Goal: Transaction & Acquisition: Obtain resource

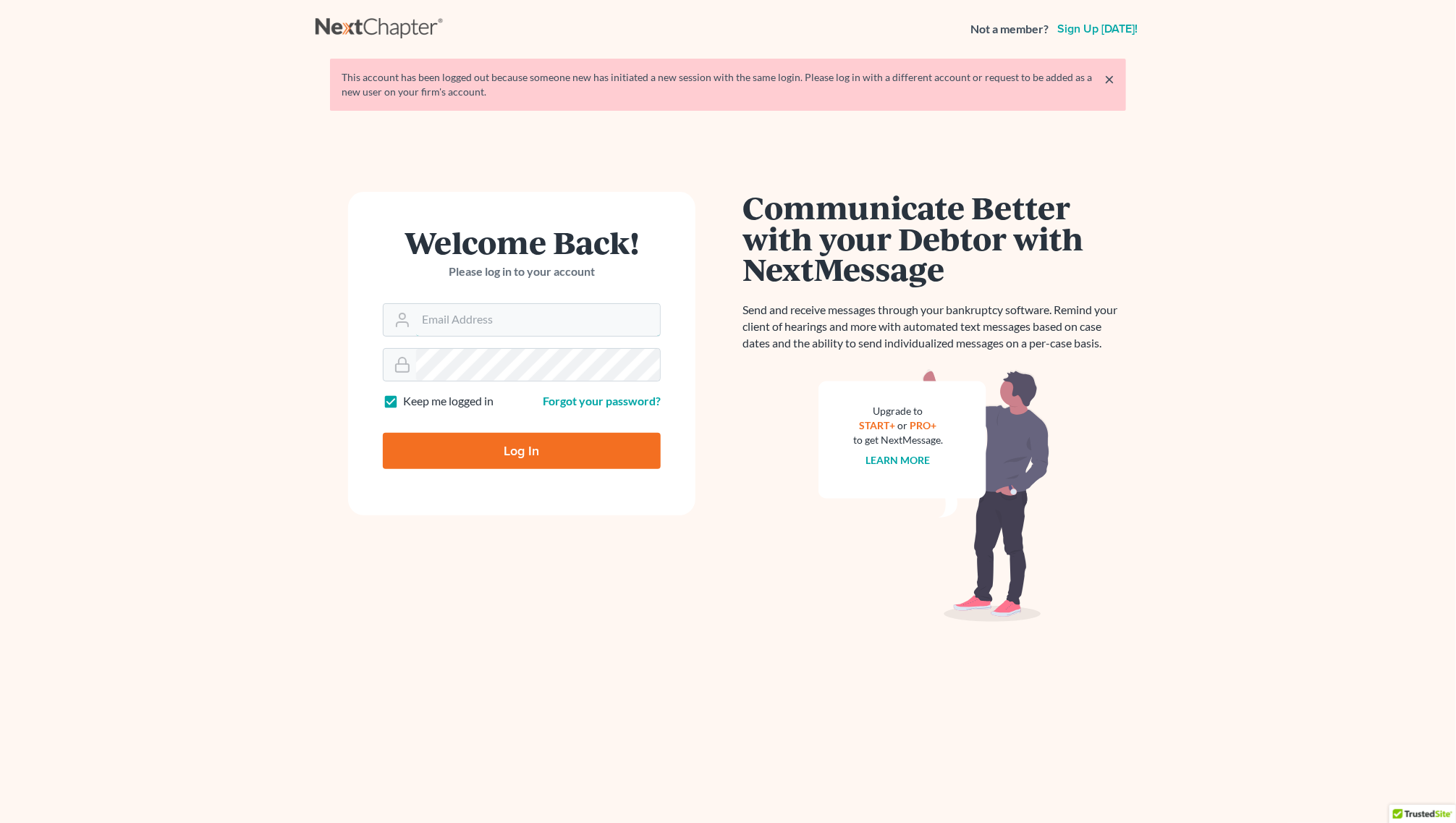
type input "[EMAIL_ADDRESS][DOMAIN_NAME]"
click at [537, 467] on input "Log In" at bounding box center [522, 451] width 278 height 36
type input "Thinking..."
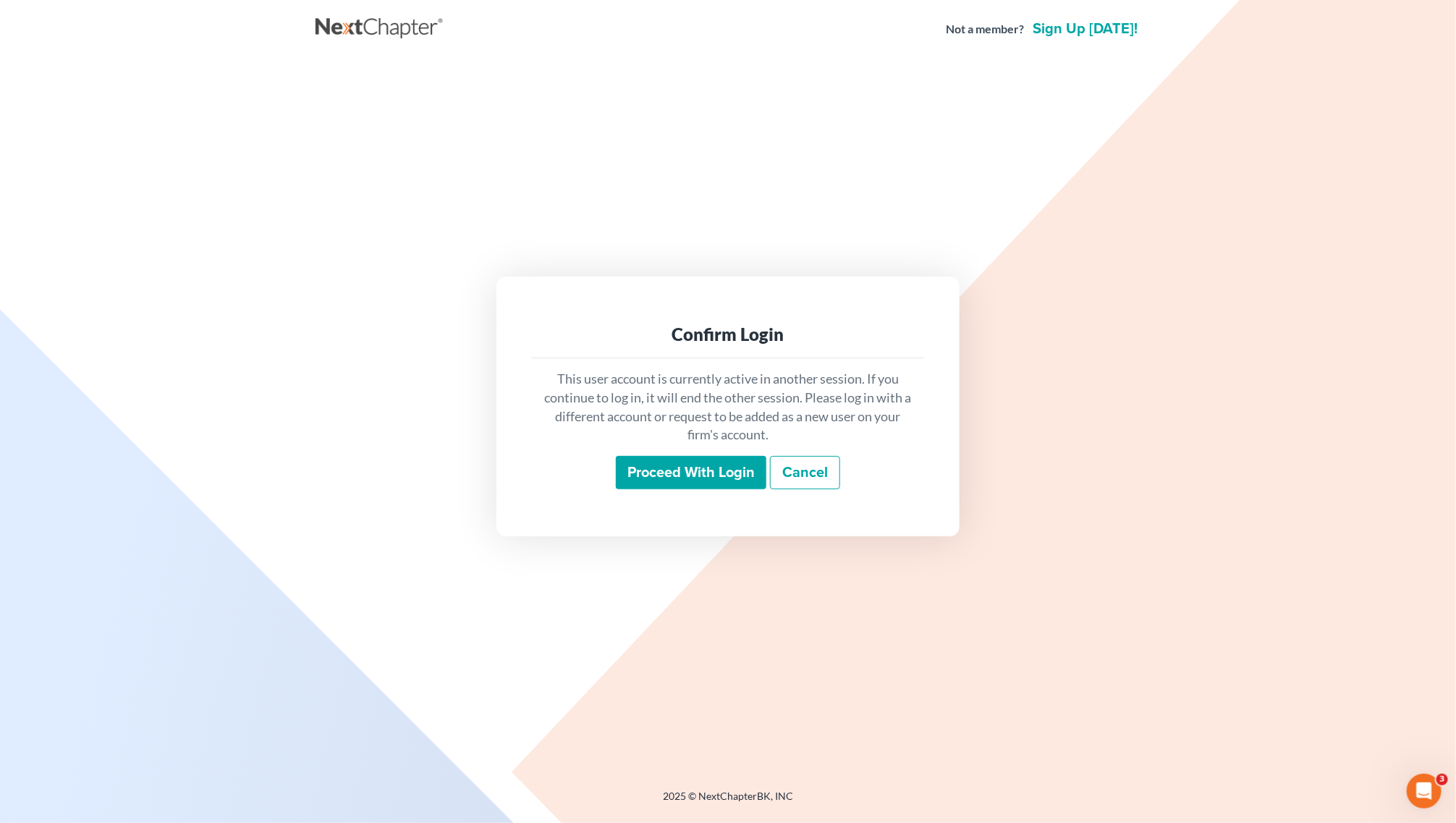
click at [703, 475] on input "Proceed with login" at bounding box center [691, 472] width 151 height 33
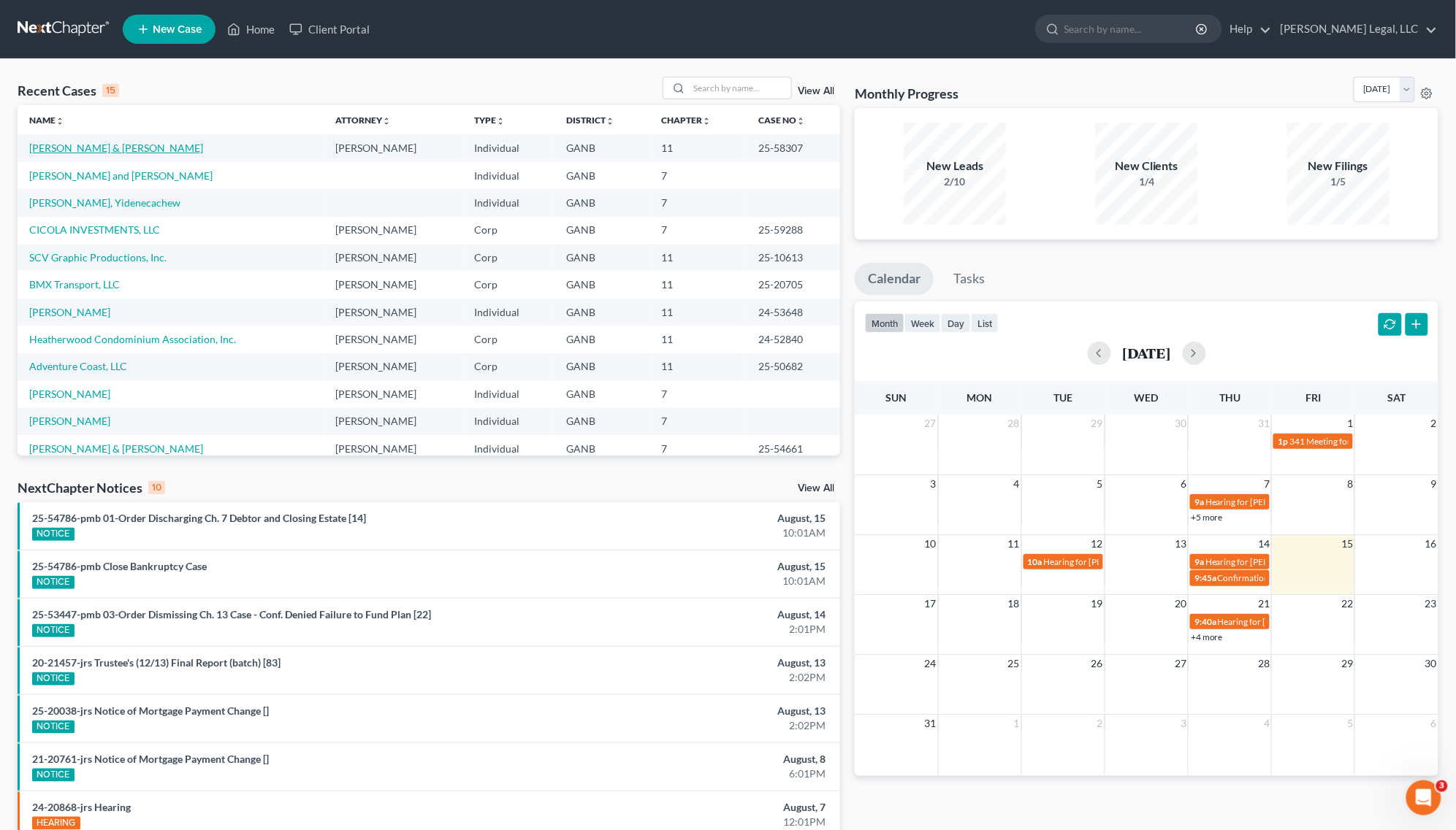
click at [70, 146] on link "[PERSON_NAME] & [PERSON_NAME]" at bounding box center [116, 148] width 174 height 13
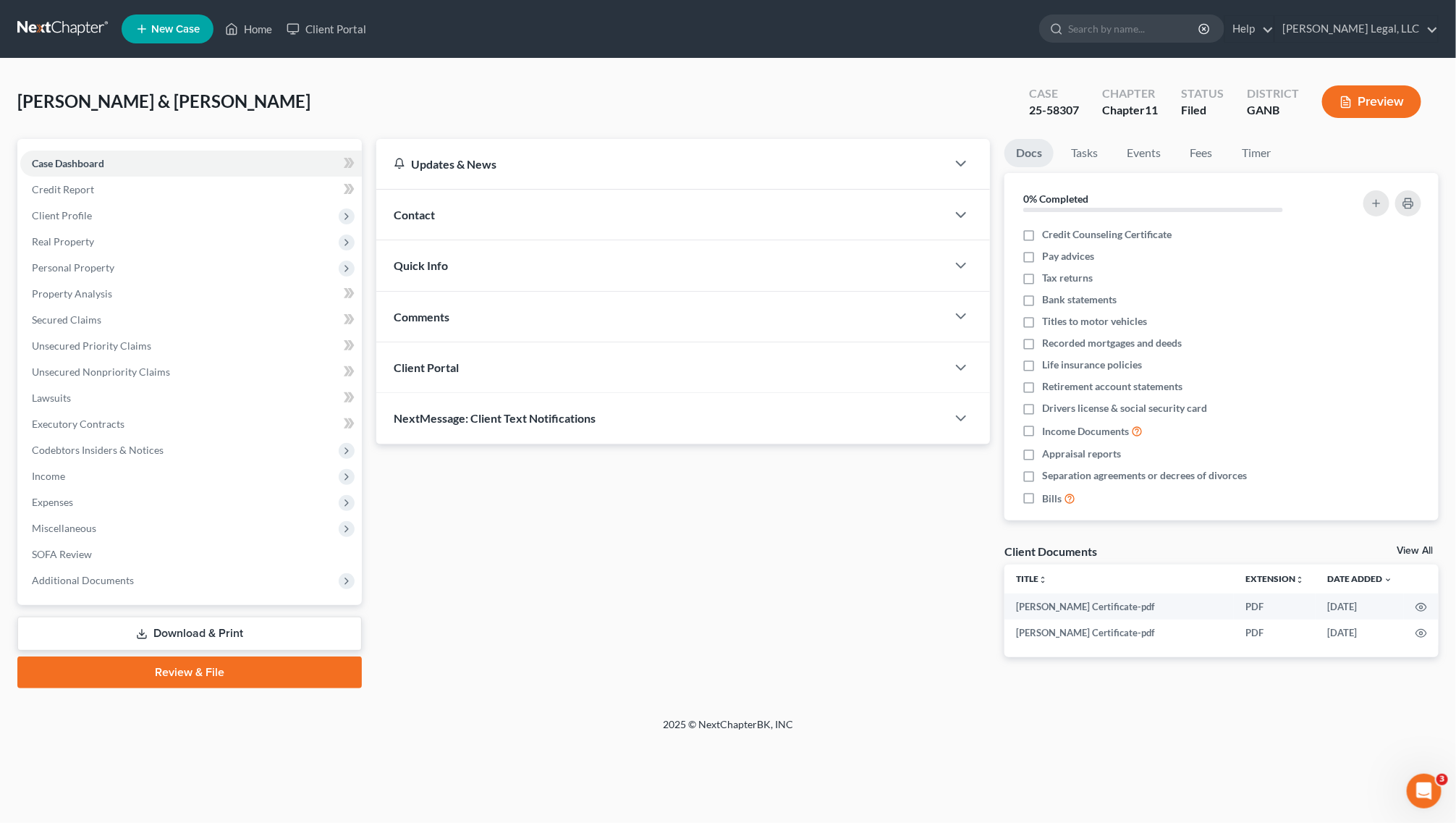
click at [217, 620] on link "Download & Print" at bounding box center [189, 634] width 345 height 34
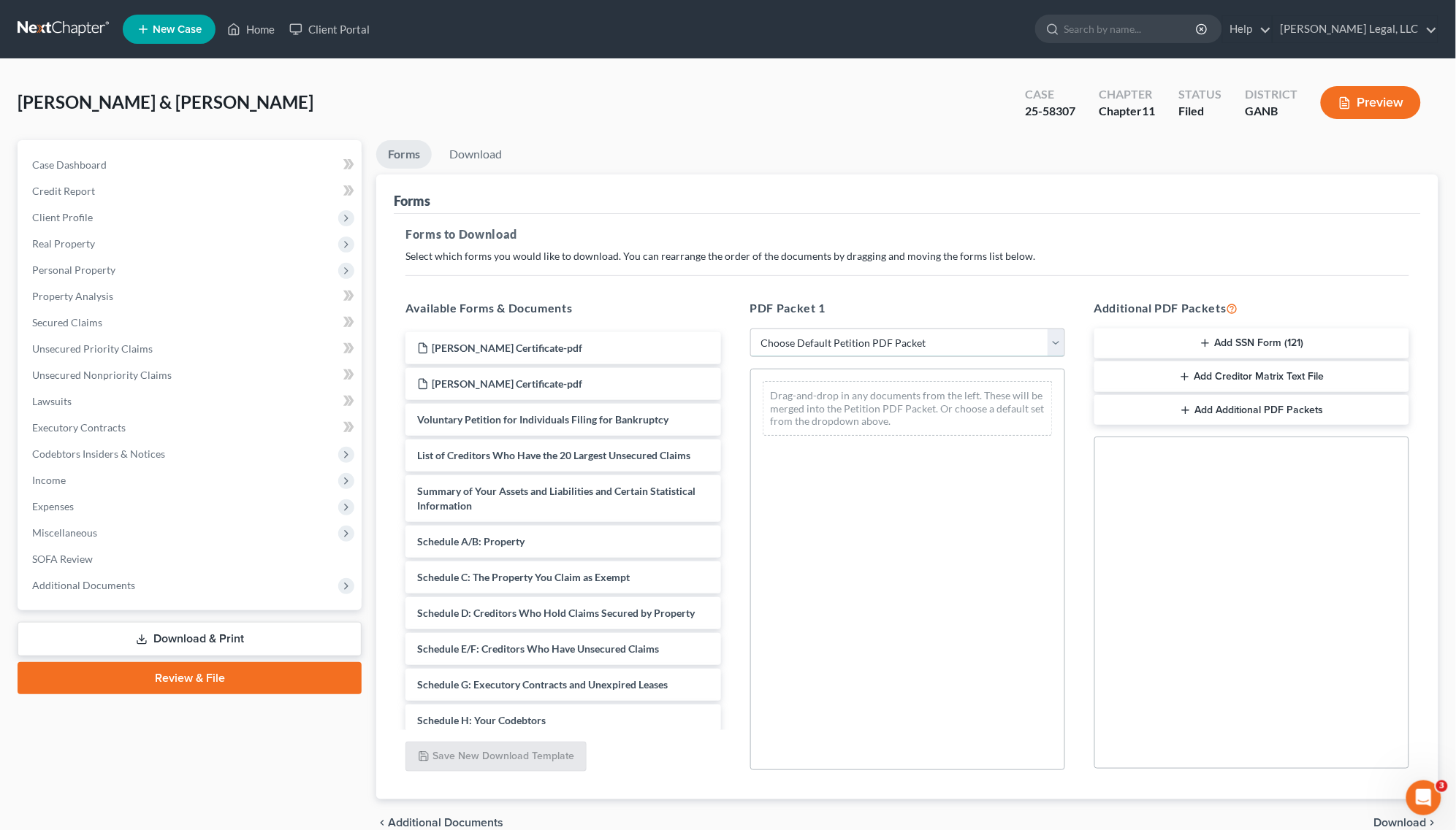
click at [1046, 349] on select "Choose Default Petition PDF Packet Complete Bankruptcy Petition (all forms and …" at bounding box center [907, 343] width 315 height 29
click at [1317, 341] on button "Add SSN Form (121)" at bounding box center [1251, 344] width 315 height 31
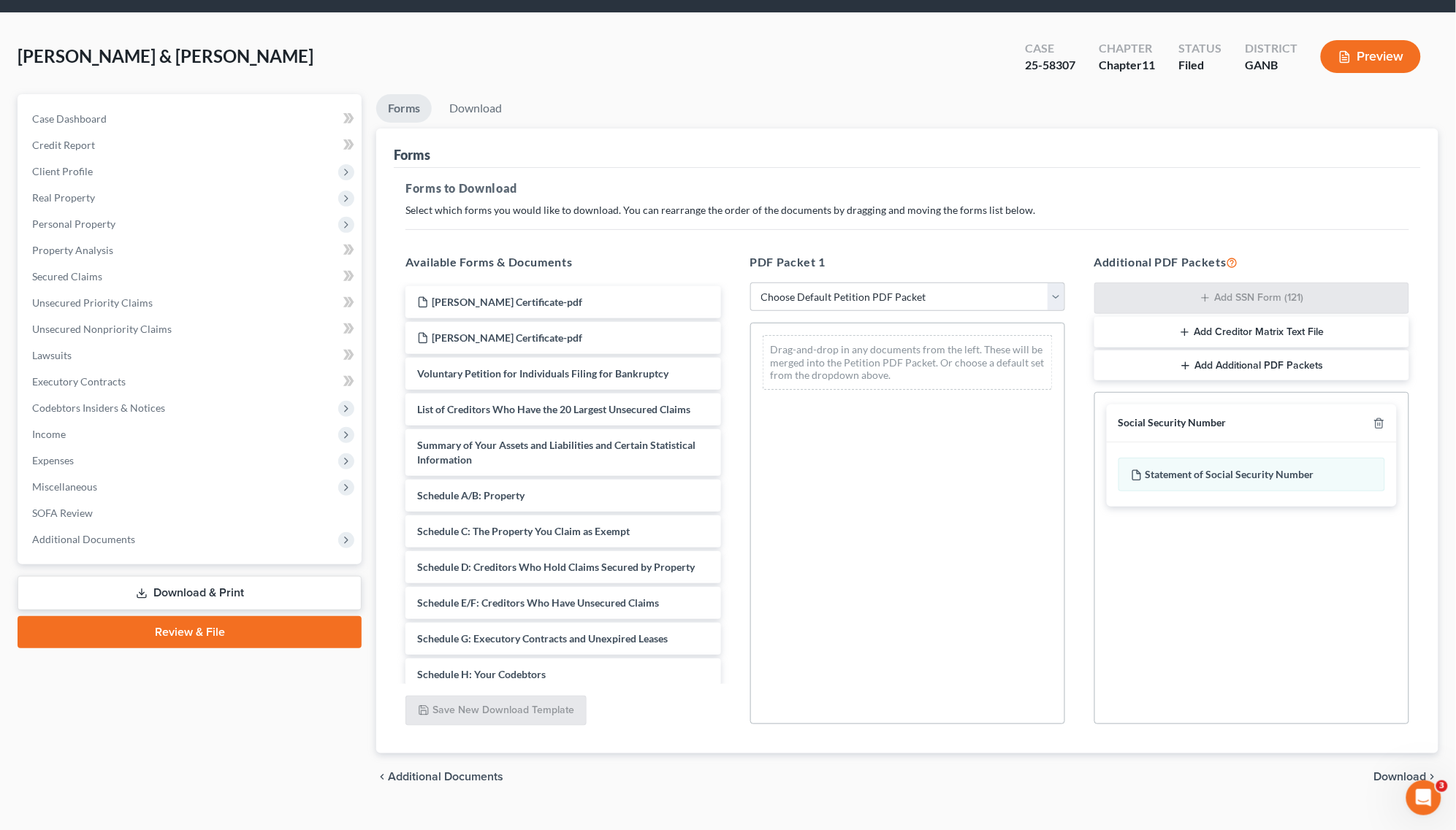
scroll to position [71, 0]
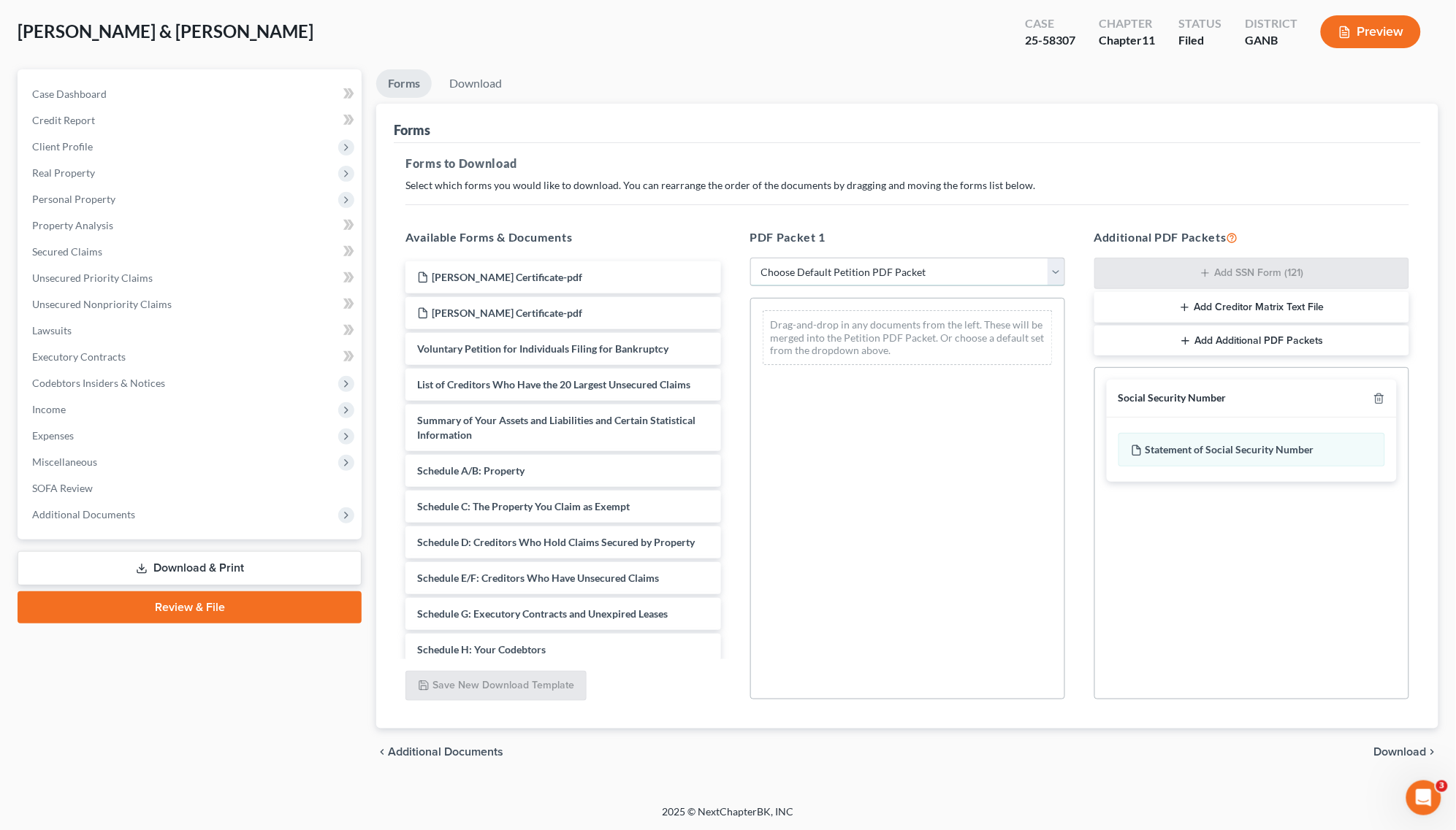
click at [1054, 269] on select "Choose Default Petition PDF Packet Complete Bankruptcy Petition (all forms and …" at bounding box center [907, 272] width 315 height 29
select select "4"
click at [750, 258] on select "Choose Default Petition PDF Packet Complete Bankruptcy Petition (all forms and …" at bounding box center [907, 272] width 315 height 29
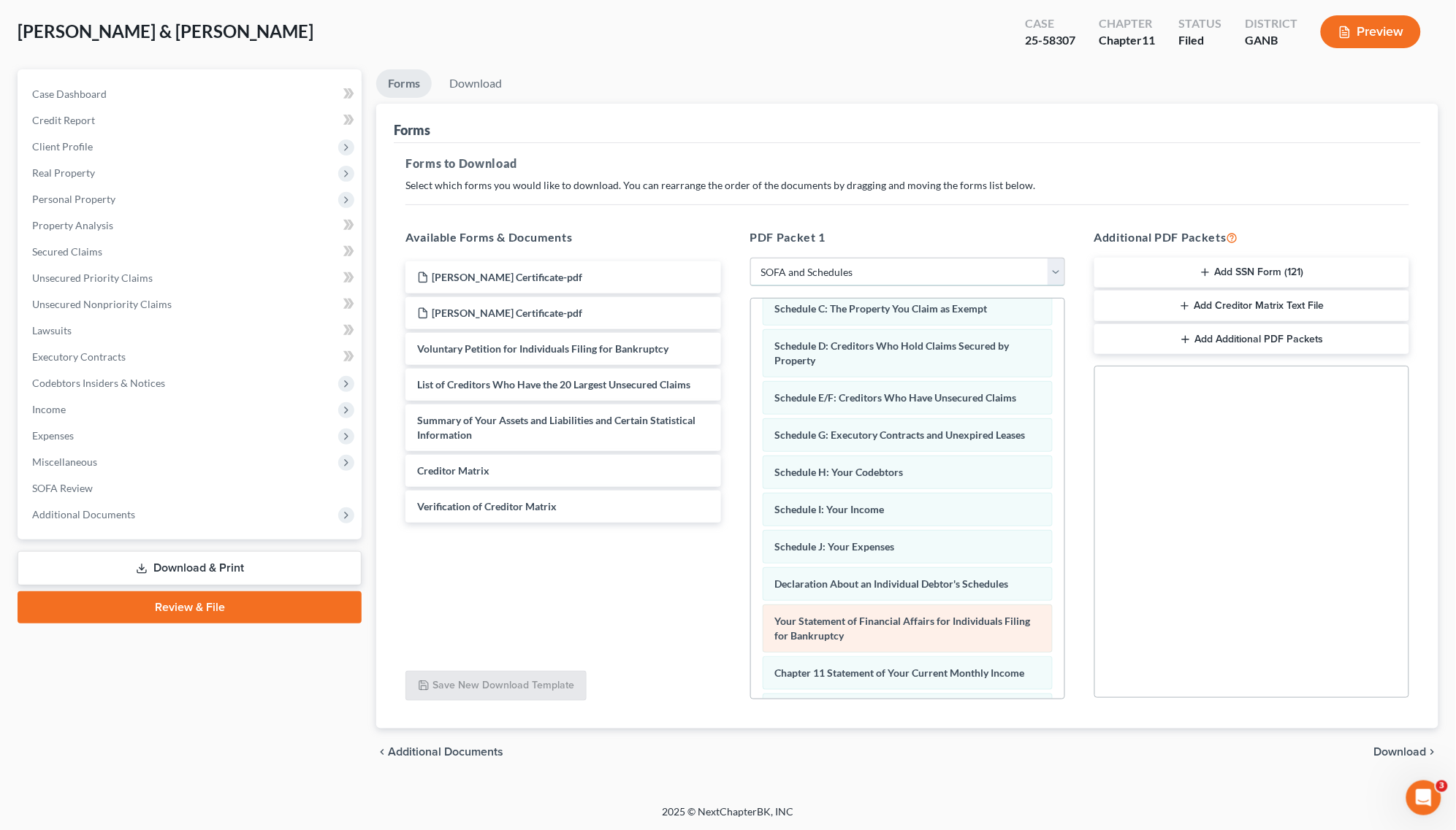
scroll to position [43, 0]
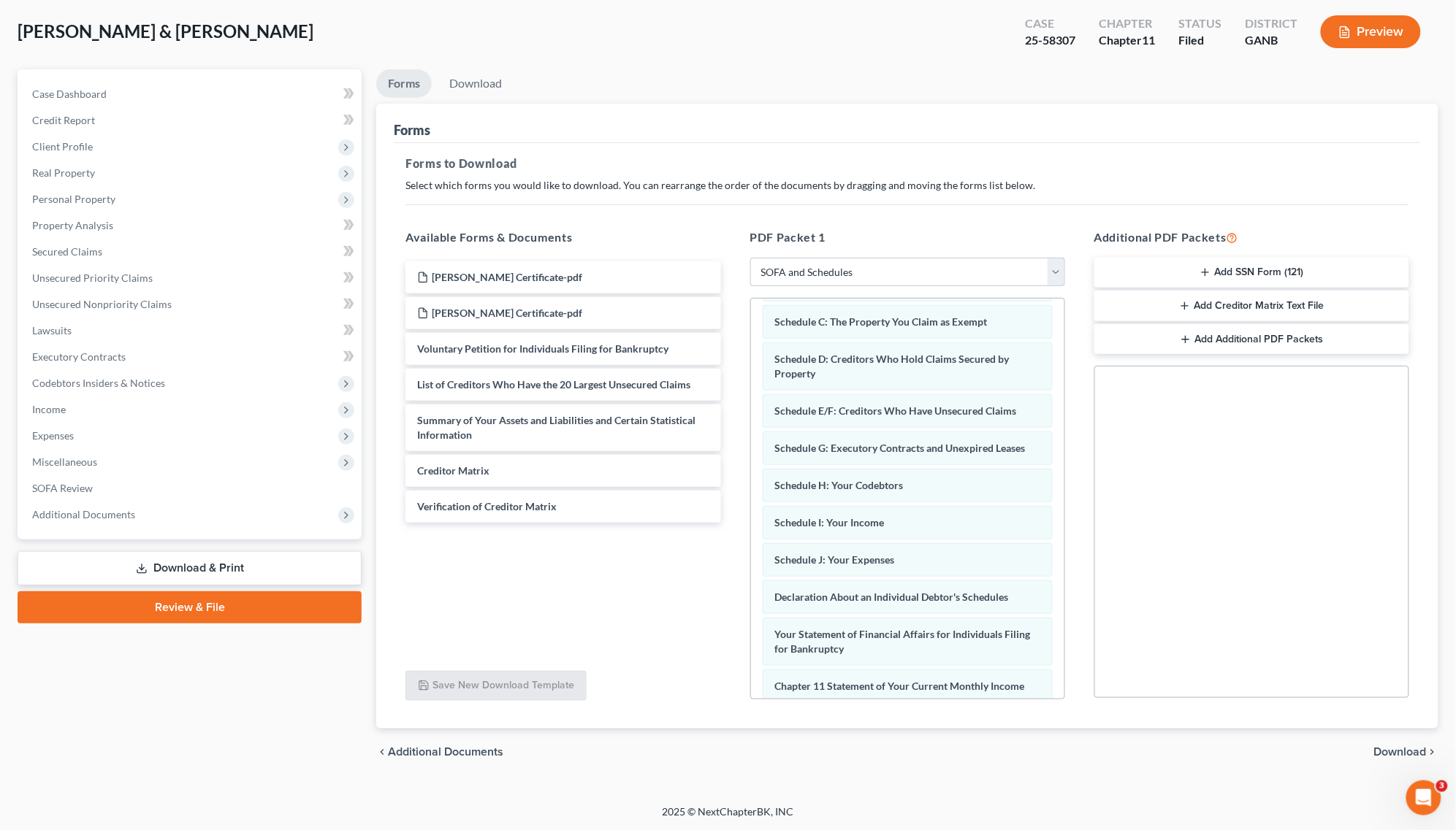
click at [1266, 270] on button "Add SSN Form (121)" at bounding box center [1251, 273] width 315 height 31
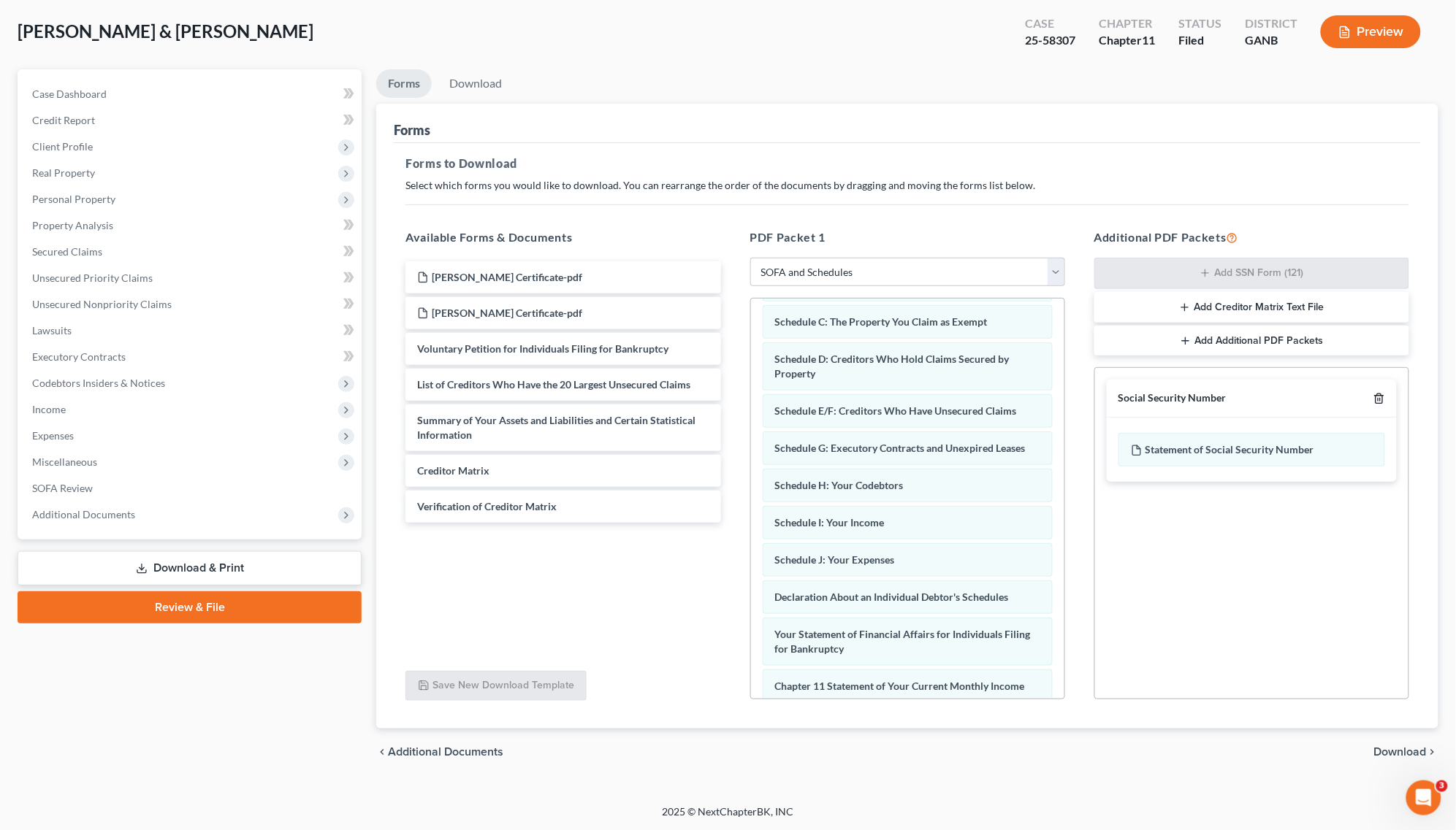
click at [1379, 399] on icon "button" at bounding box center [1379, 399] width 12 height 12
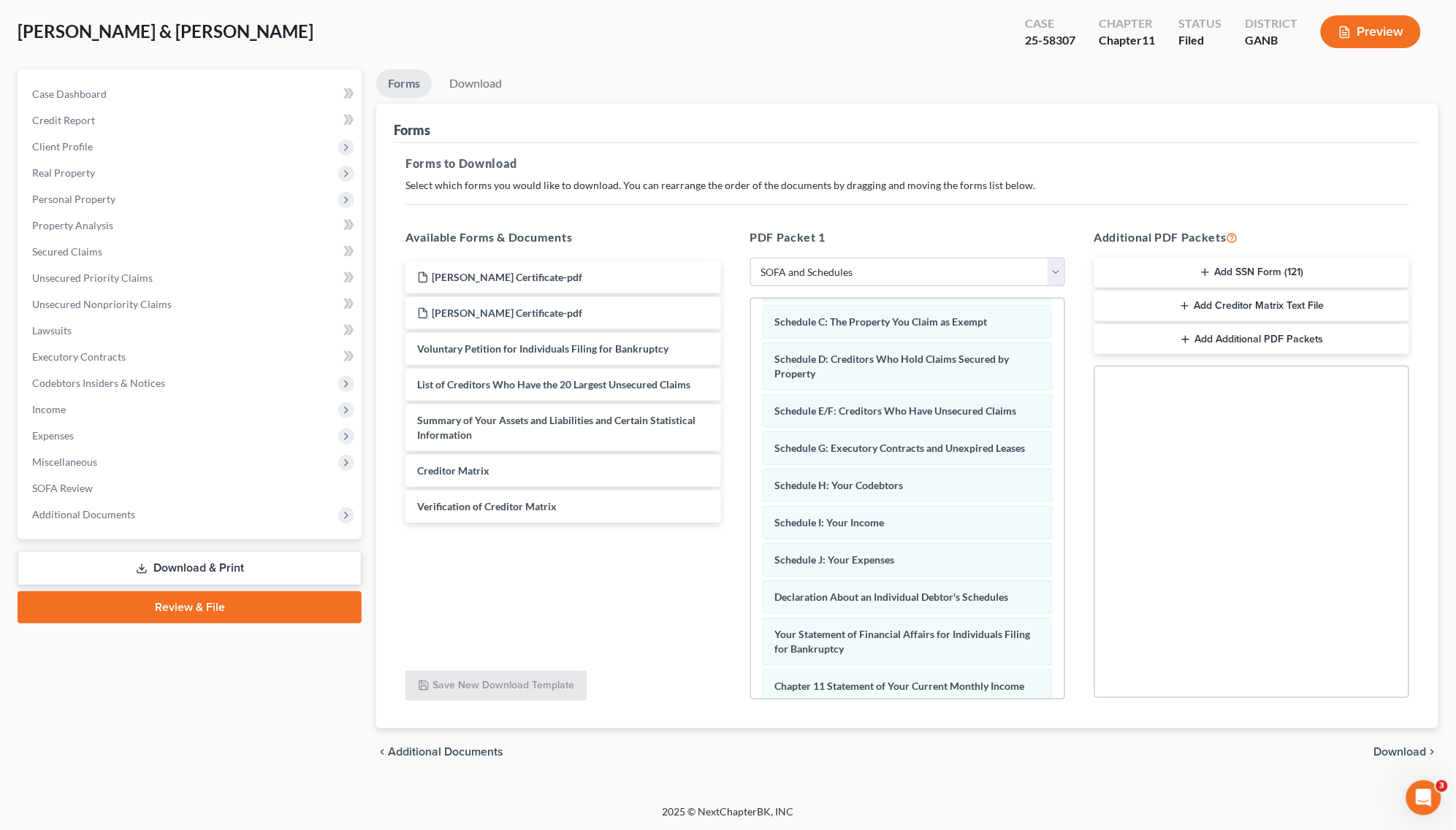
click at [1206, 97] on ul "Forms Download" at bounding box center [907, 87] width 1062 height 34
click at [1193, 86] on ul "Forms Download" at bounding box center [907, 87] width 1062 height 34
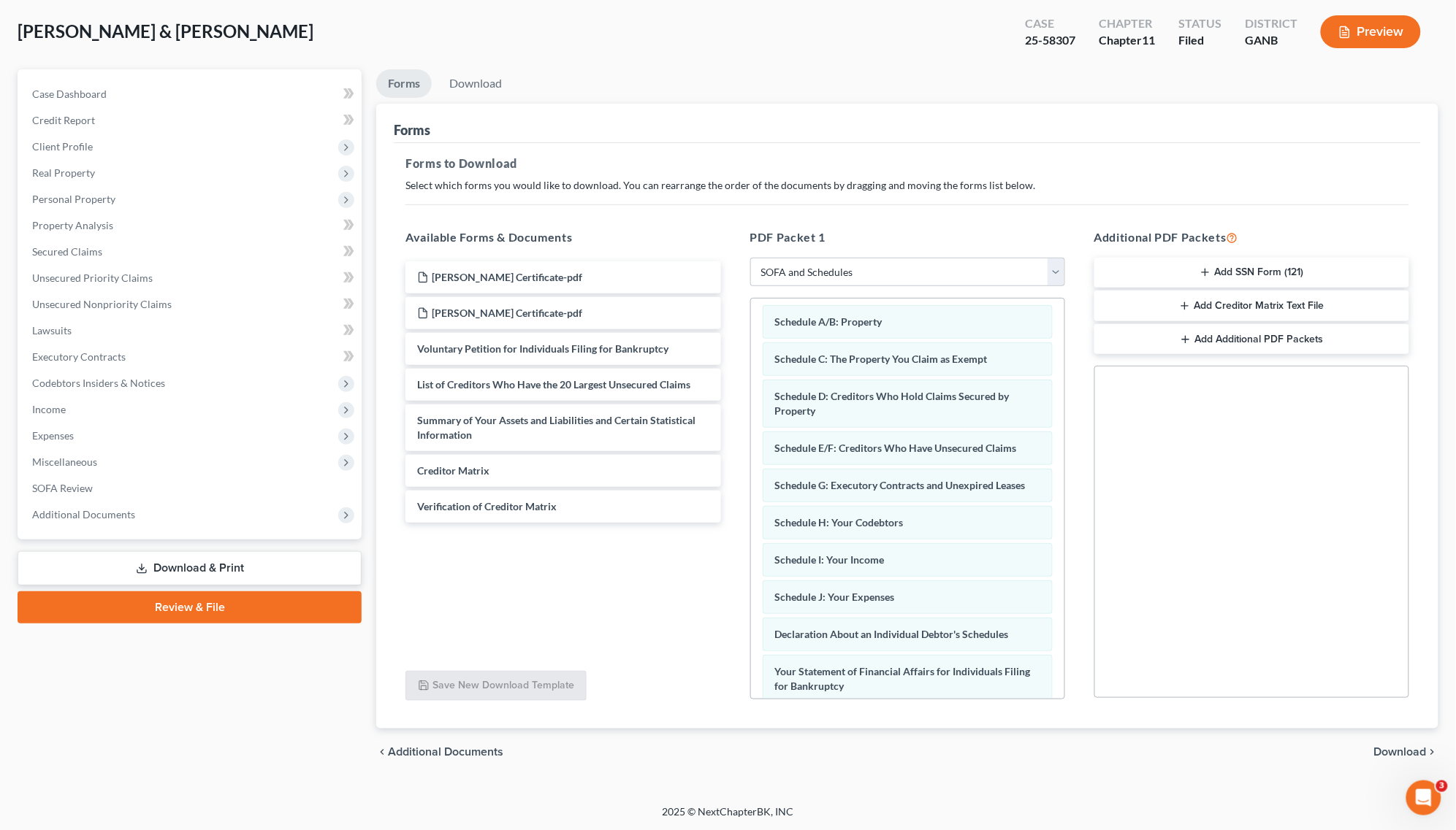
scroll to position [0, 0]
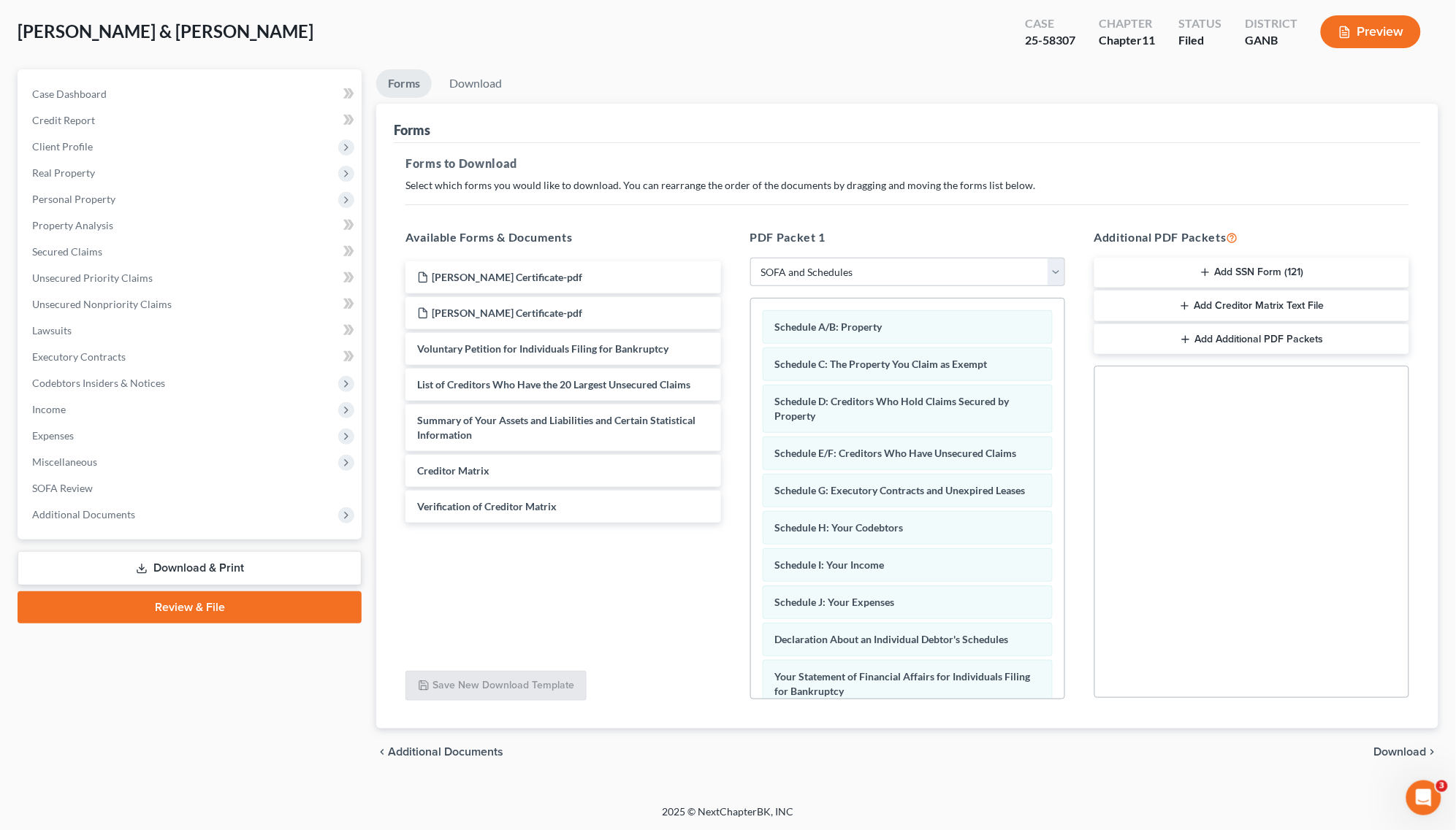
click at [1122, 76] on ul "Forms Download" at bounding box center [907, 87] width 1062 height 34
click at [1370, 34] on button "Preview" at bounding box center [1371, 31] width 100 height 33
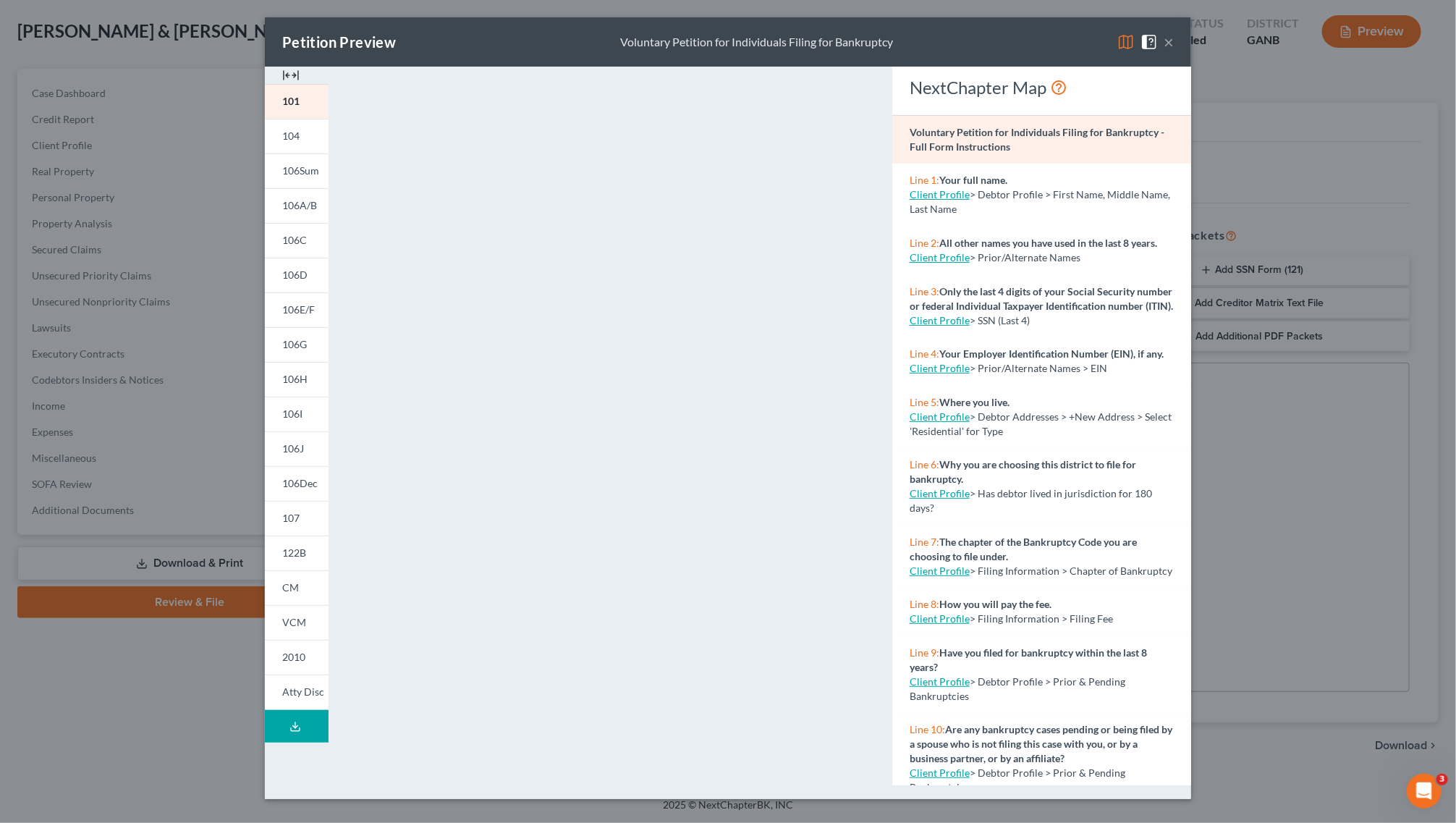
click at [1293, 423] on div "Petition Preview Voluntary Petition for Individuals Filing for Bankruptcy × 101…" at bounding box center [728, 412] width 1456 height 823
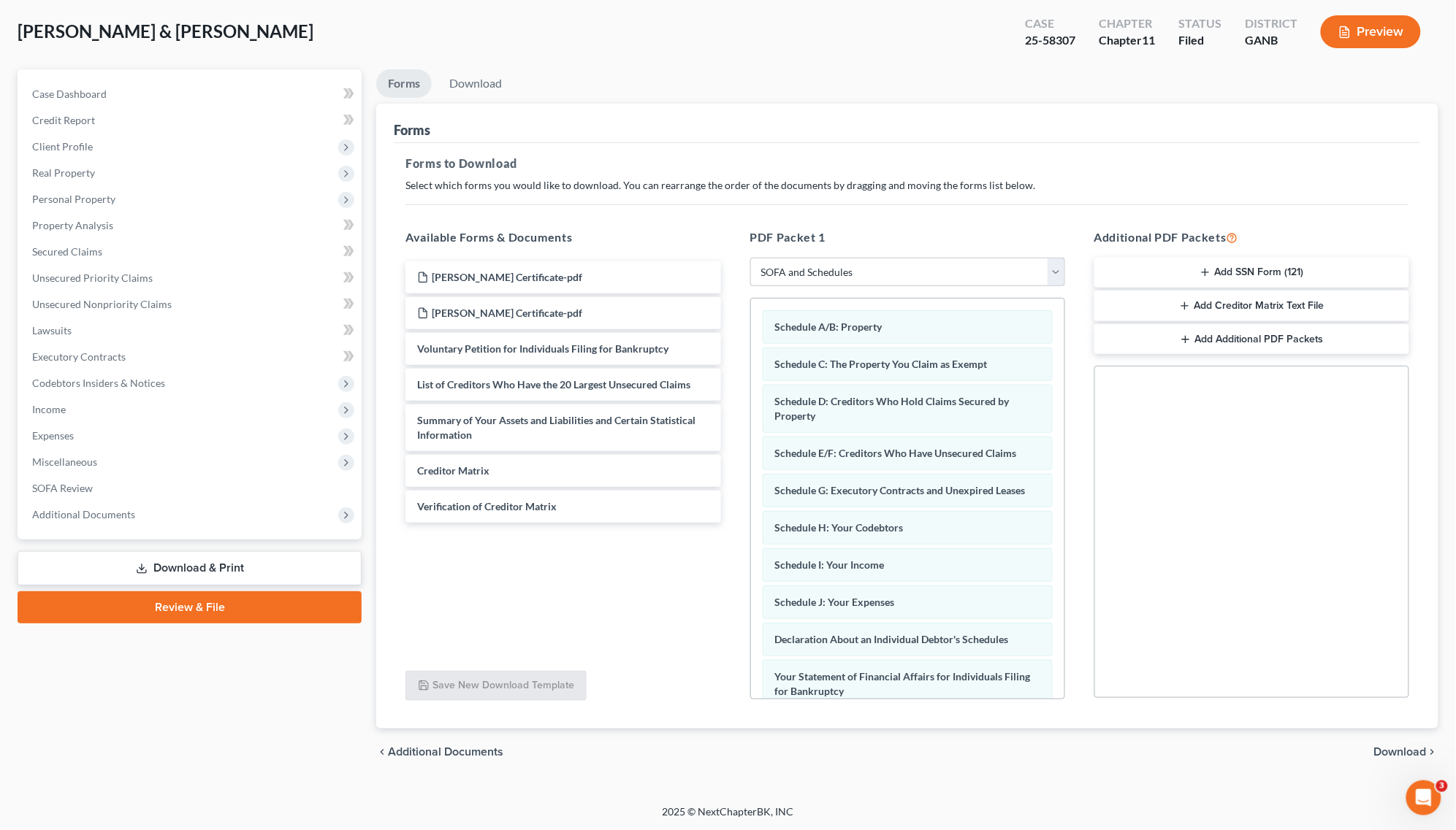
click at [1149, 146] on div "Forms to Download Select which forms you would like to download. You can rearra…" at bounding box center [907, 436] width 1027 height 587
click at [113, 89] on link "Case Dashboard" at bounding box center [190, 94] width 341 height 26
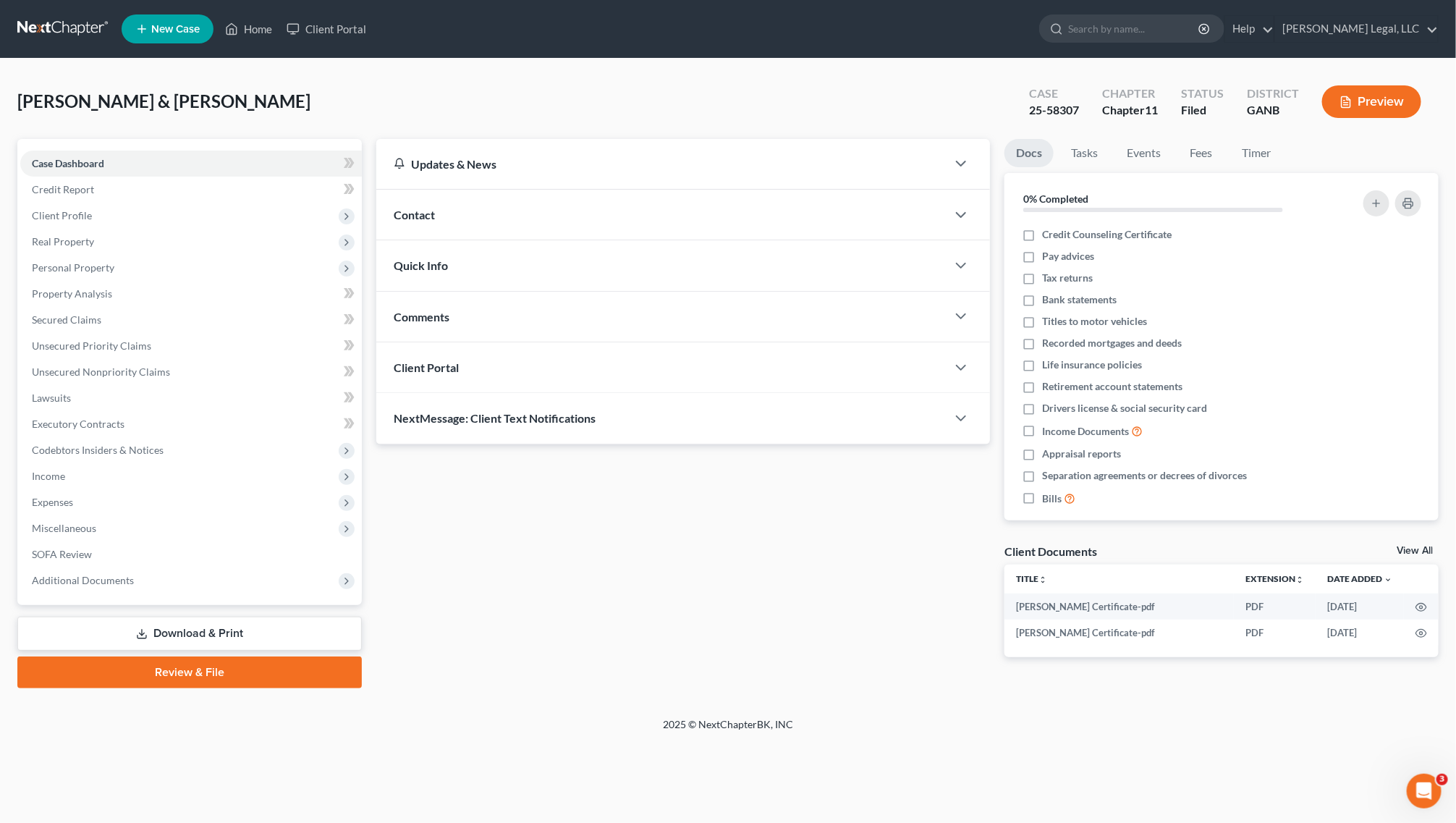
click at [1370, 94] on button "Preview" at bounding box center [1372, 102] width 99 height 33
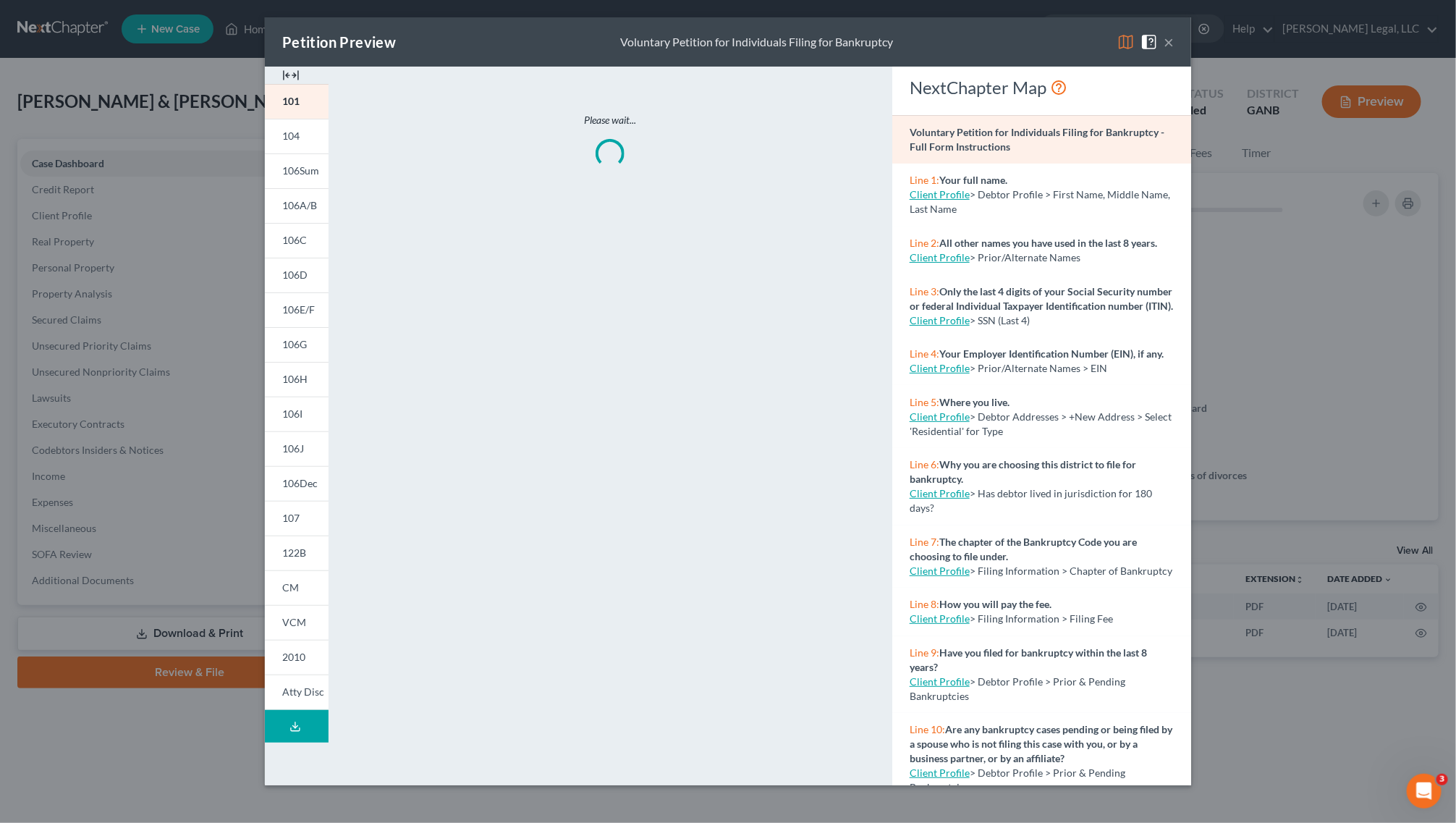
click at [276, 726] on button "Download Draft" at bounding box center [297, 726] width 64 height 33
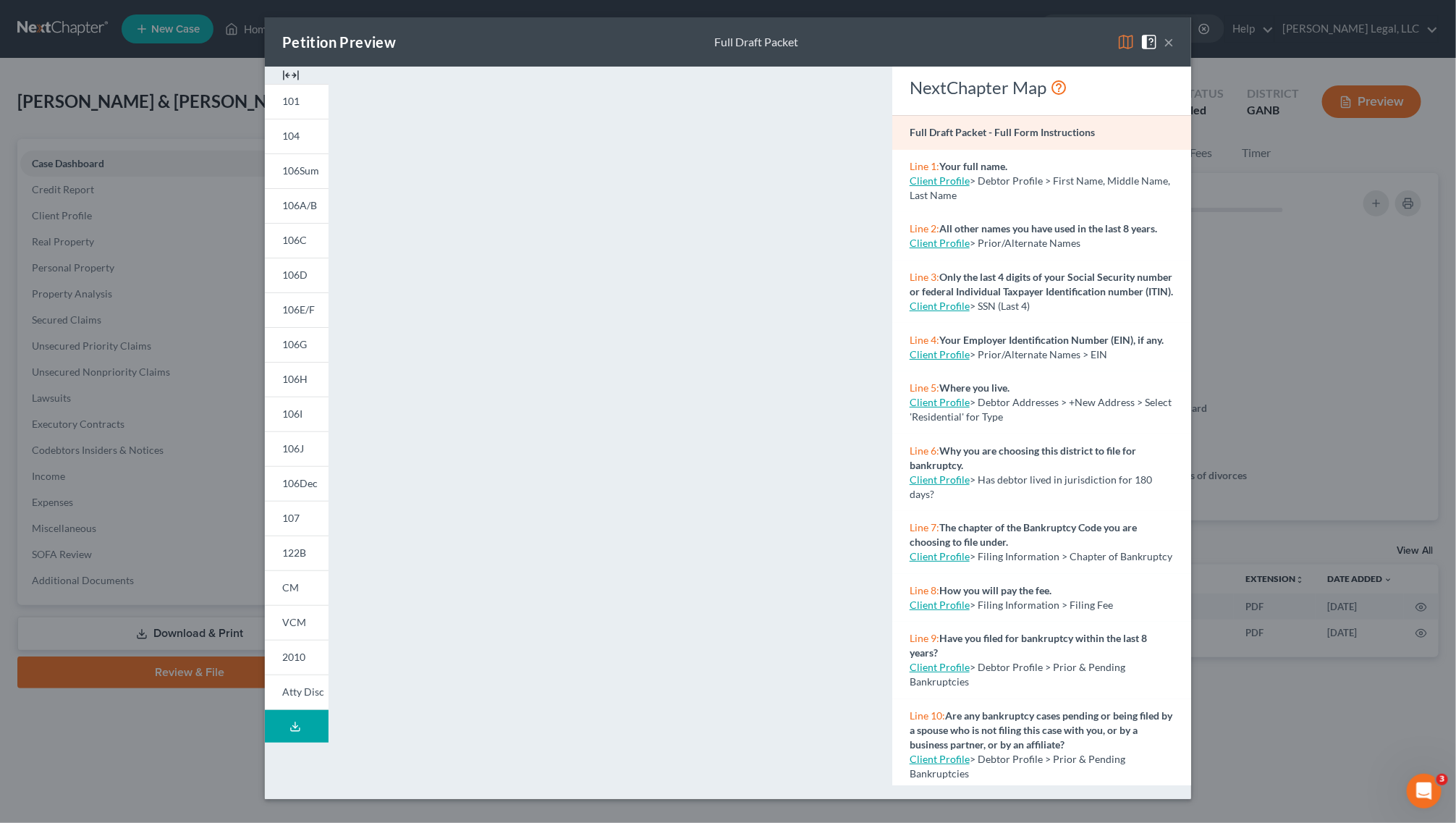
click at [273, 779] on div "101 104 106Sum 106A/B 106C 106D 106E/F 106G 106H 106I 106J 106Dec 107 122B CM V…" at bounding box center [296, 433] width 78 height 732
click at [301, 728] on button "Download Draft" at bounding box center [297, 726] width 64 height 33
click at [1173, 40] on button "×" at bounding box center [1169, 42] width 10 height 17
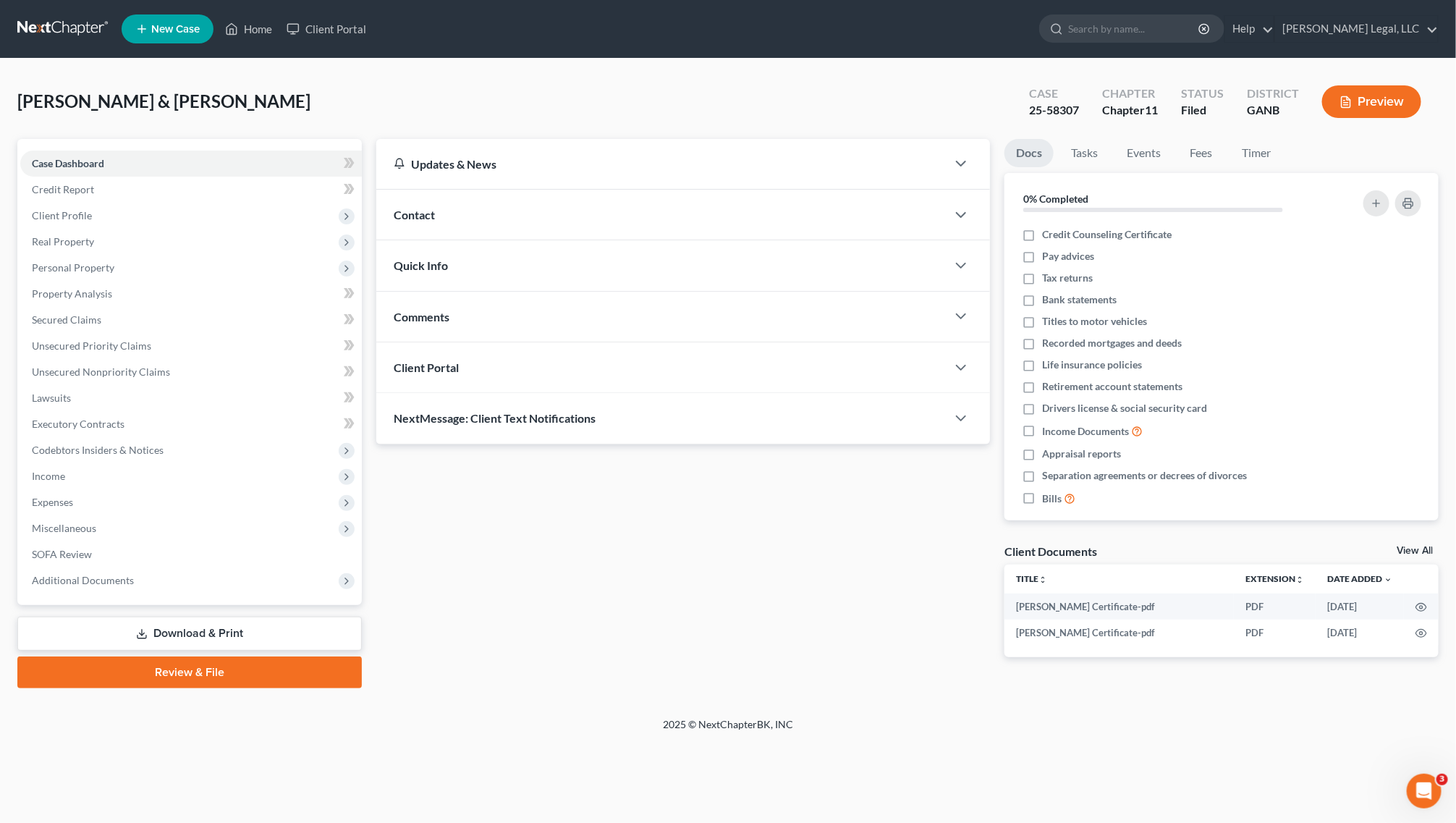
click at [1398, 99] on button "Preview" at bounding box center [1372, 102] width 99 height 33
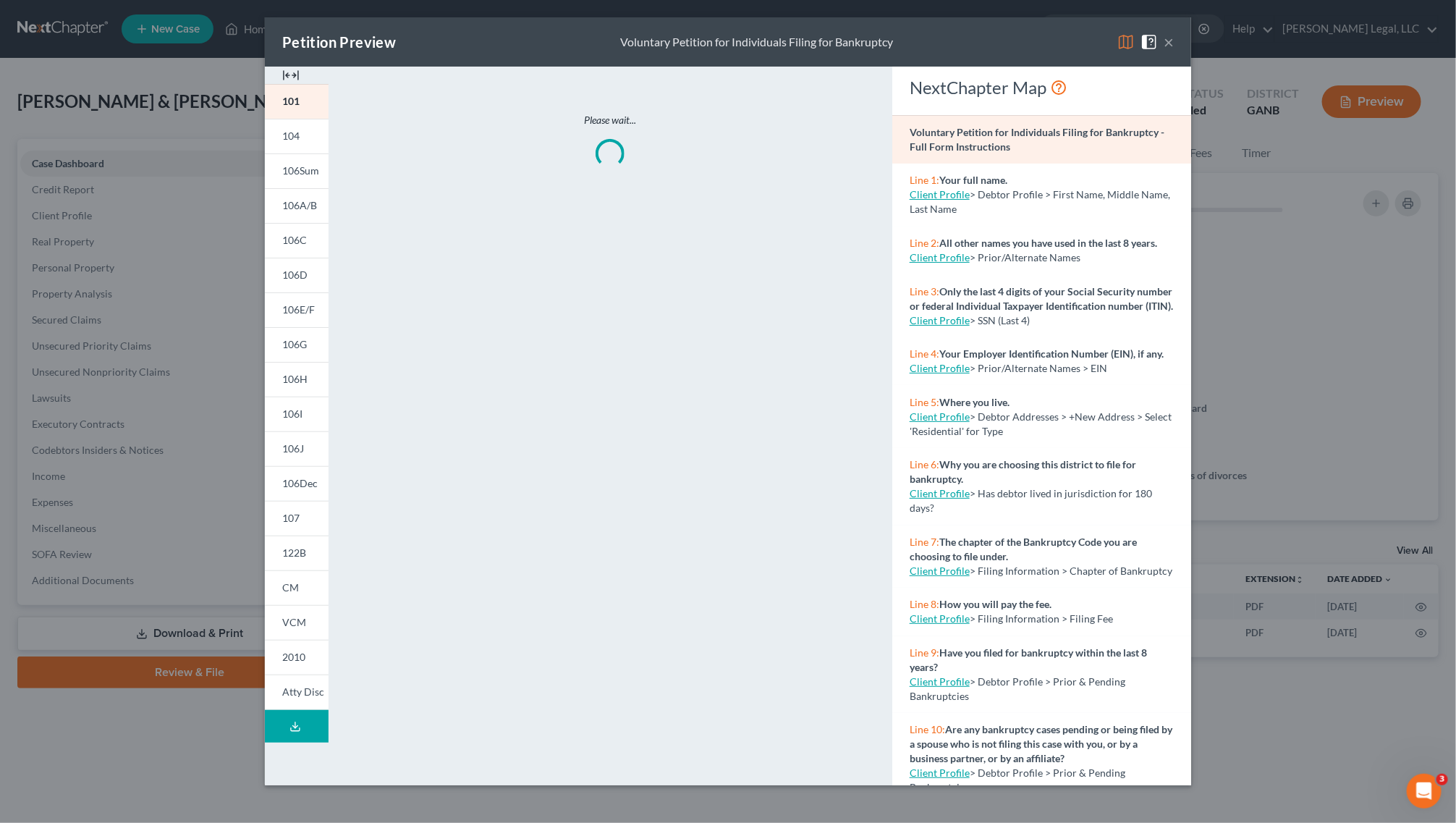
click at [293, 729] on icon at bounding box center [296, 727] width 12 height 12
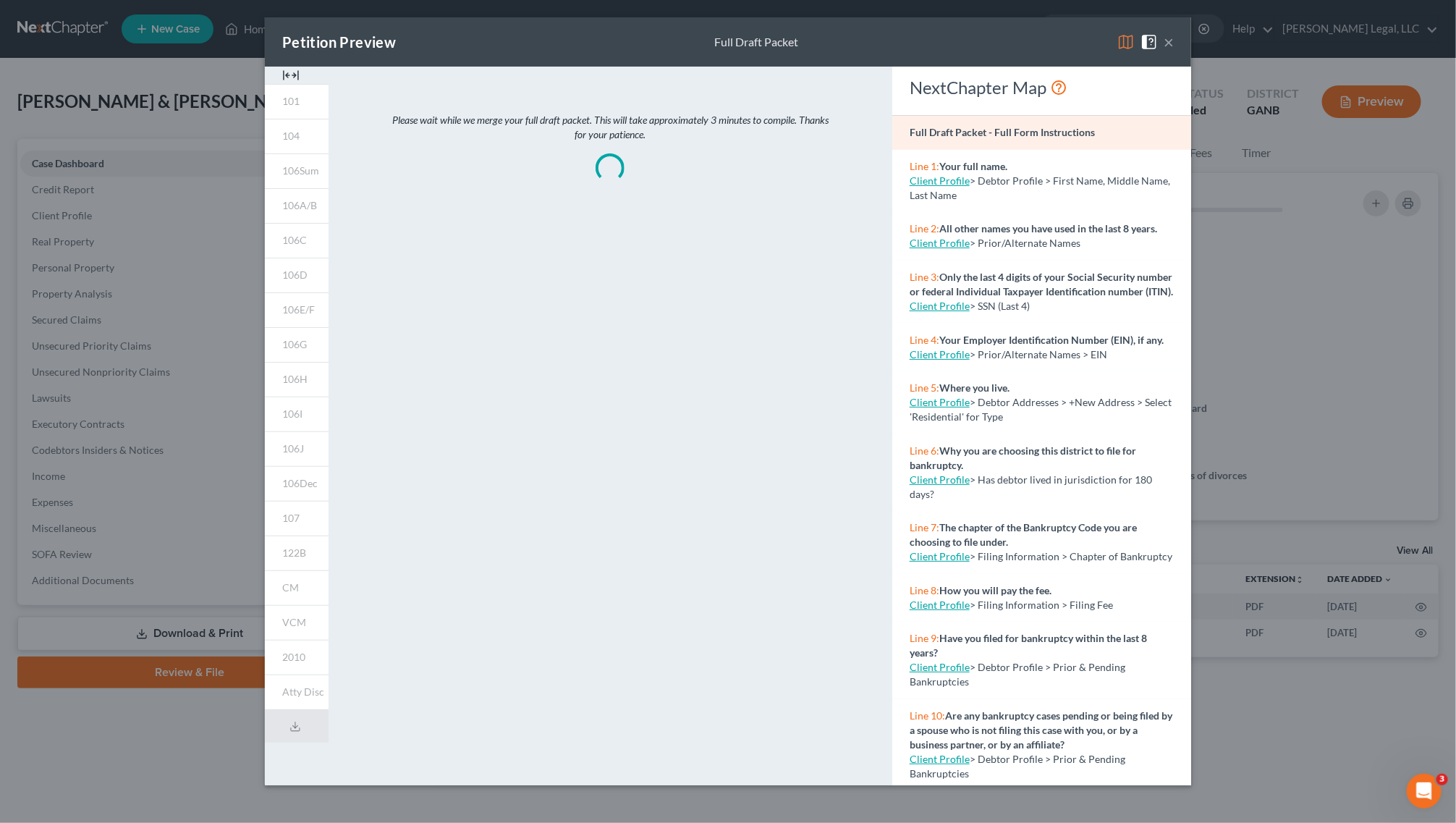
click at [1166, 39] on button "×" at bounding box center [1169, 42] width 10 height 17
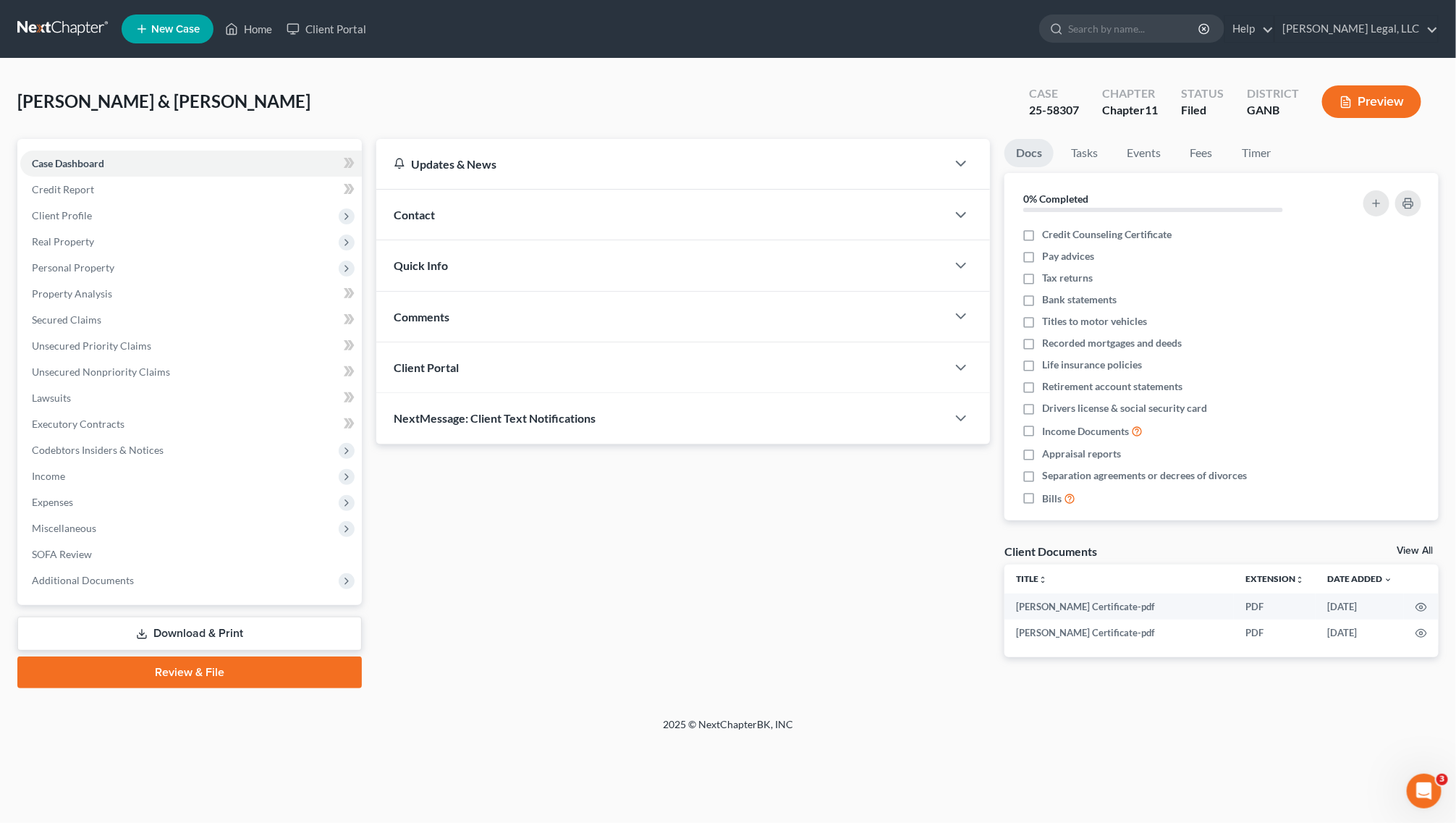
click at [261, 632] on link "Download & Print" at bounding box center [189, 634] width 345 height 34
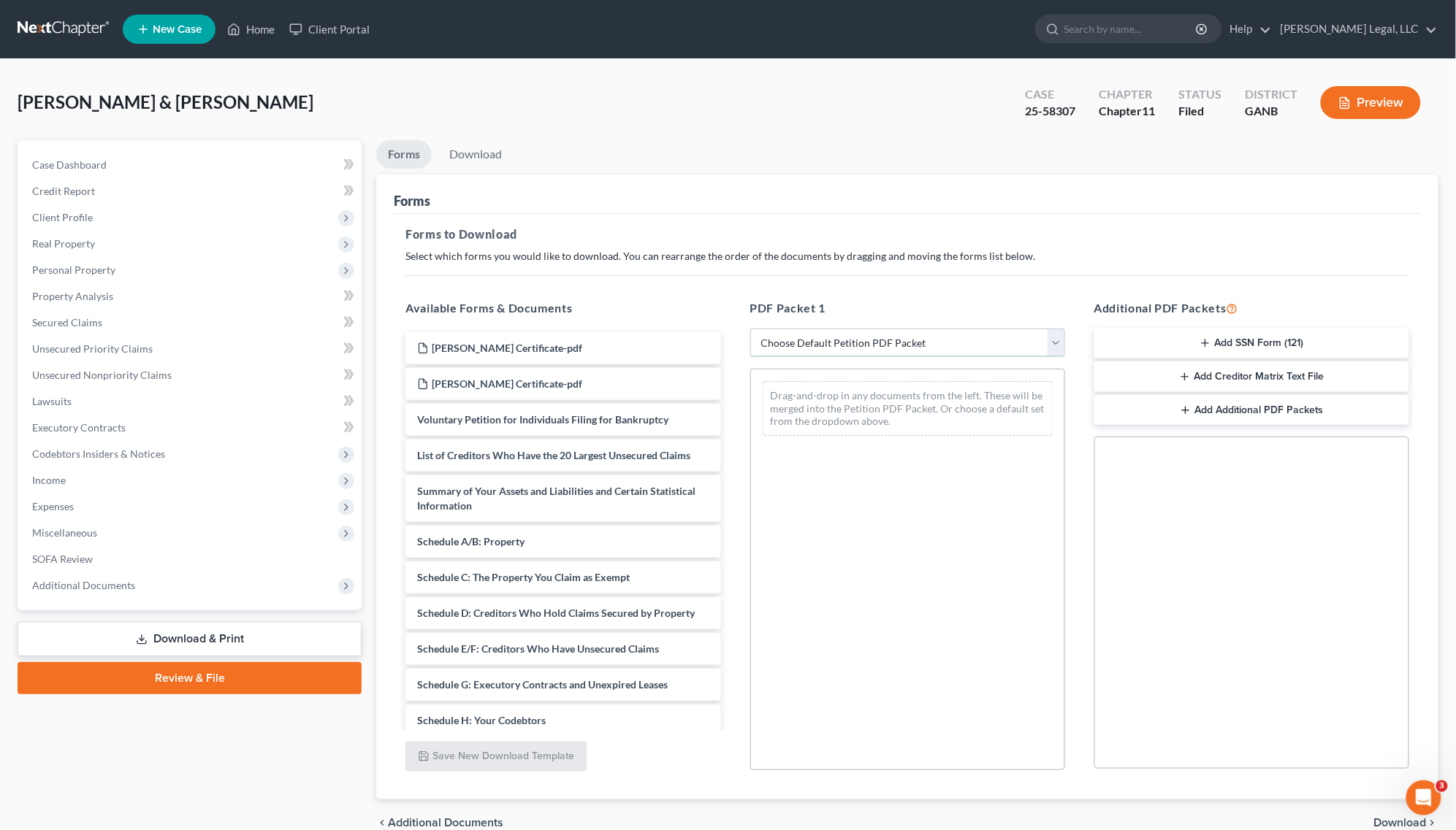
click at [1059, 337] on select "Choose Default Petition PDF Packet Complete Bankruptcy Petition (all forms and …" at bounding box center [907, 343] width 315 height 29
select select "4"
click at [750, 329] on select "Choose Default Petition PDF Packet Complete Bankruptcy Petition (all forms and …" at bounding box center [907, 343] width 315 height 29
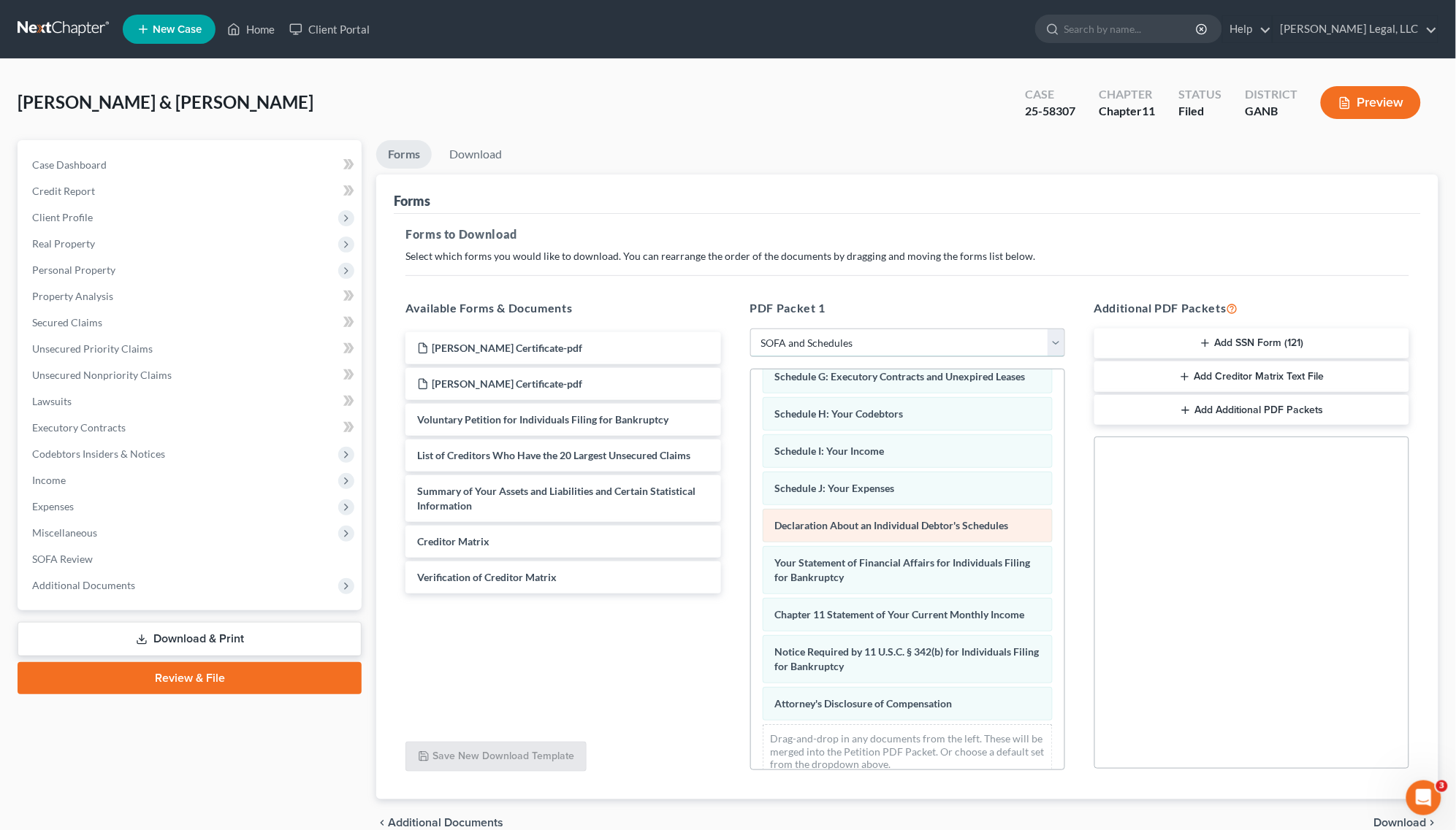
scroll to position [225, 0]
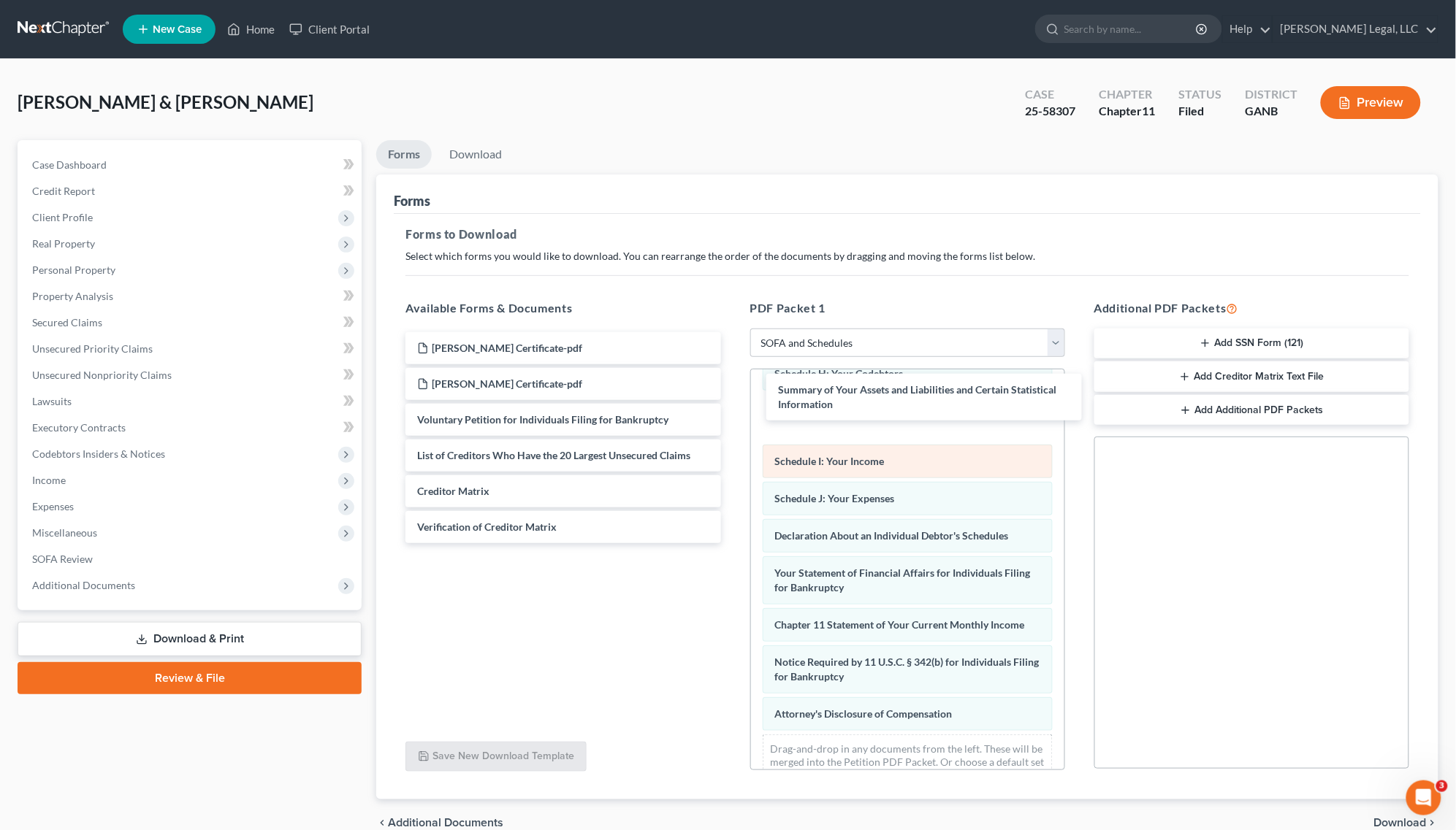
drag, startPoint x: 506, startPoint y: 497, endPoint x: 864, endPoint y: 461, distance: 359.8
click at [732, 398] on div "Summary of Your Assets and Liabilities and Certain Statistical Information [PER…" at bounding box center [562, 437] width 338 height 211
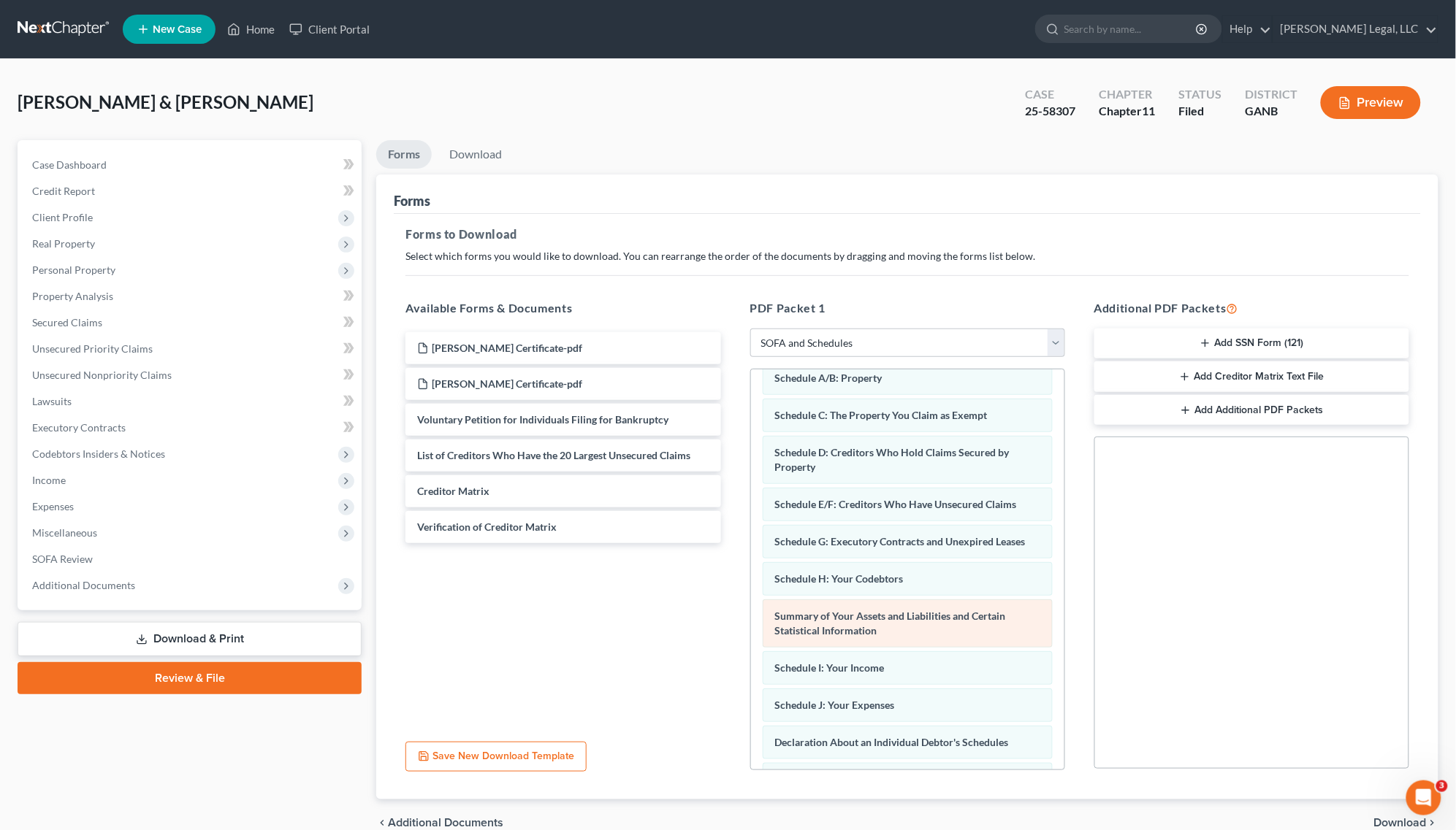
scroll to position [0, 0]
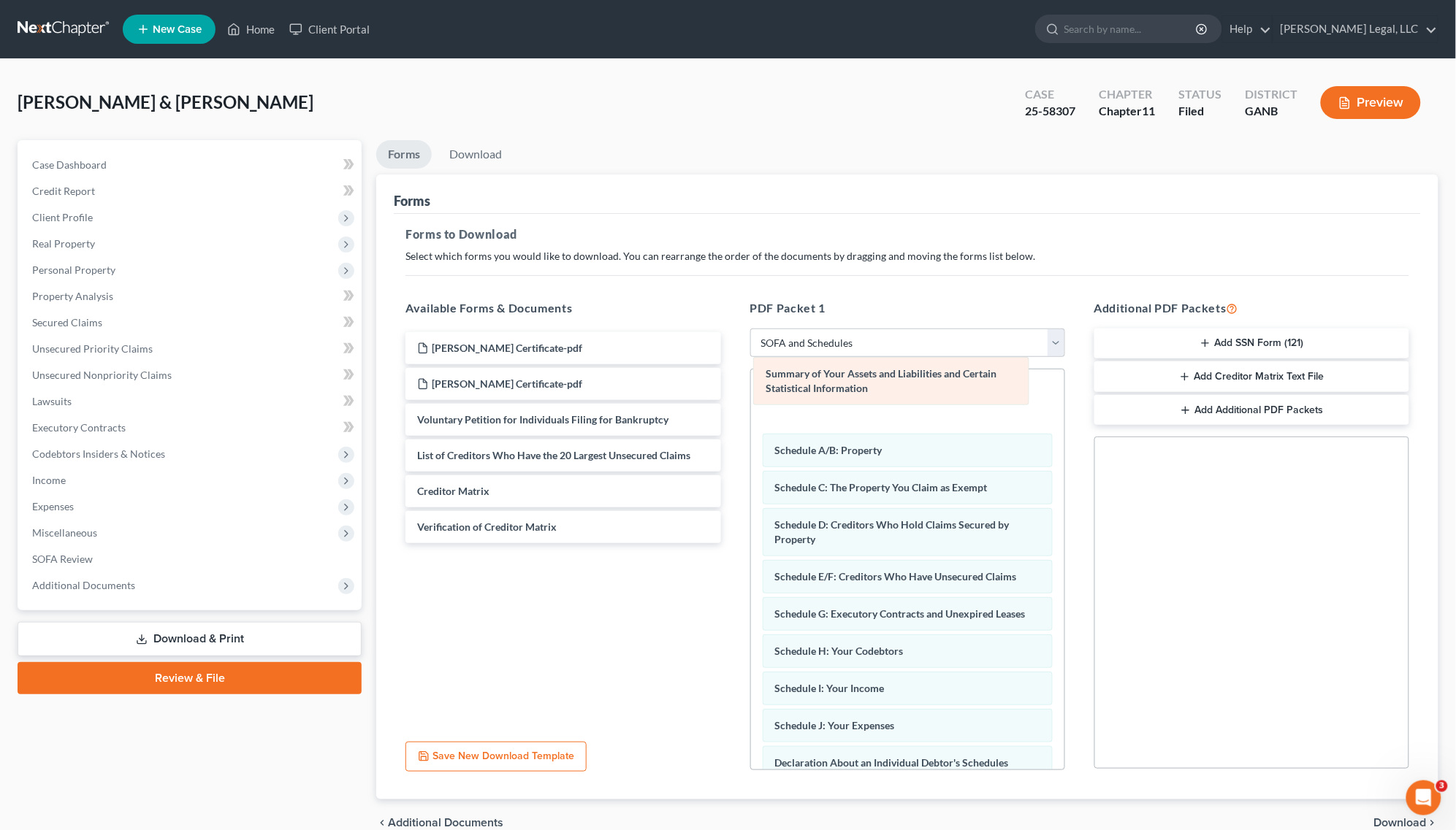
drag, startPoint x: 880, startPoint y: 644, endPoint x: 872, endPoint y: 381, distance: 263.1
click at [872, 381] on div "Summary of Your Assets and Liabilities and Certain Statistical Information Summ…" at bounding box center [907, 698] width 313 height 658
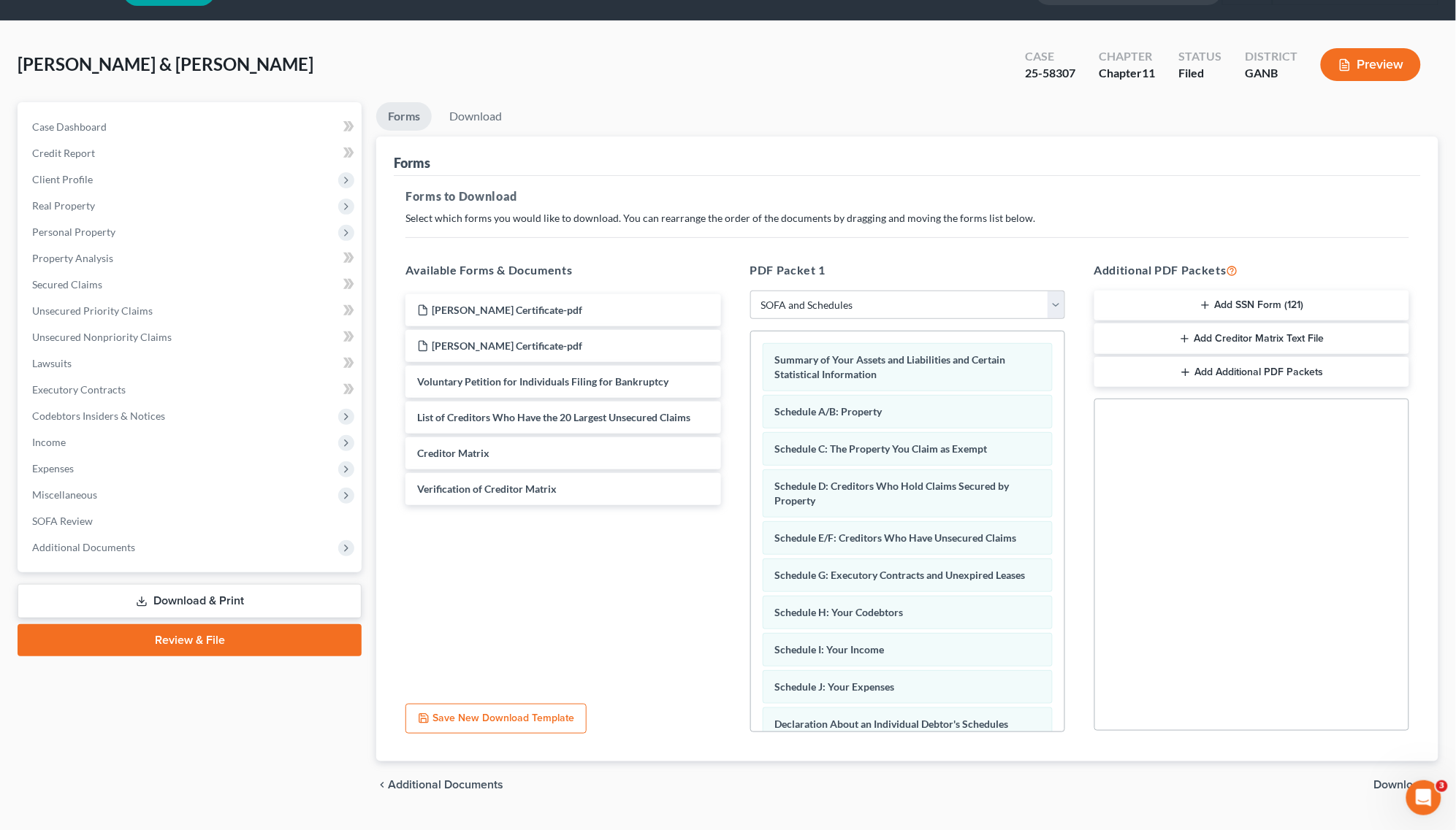
scroll to position [71, 0]
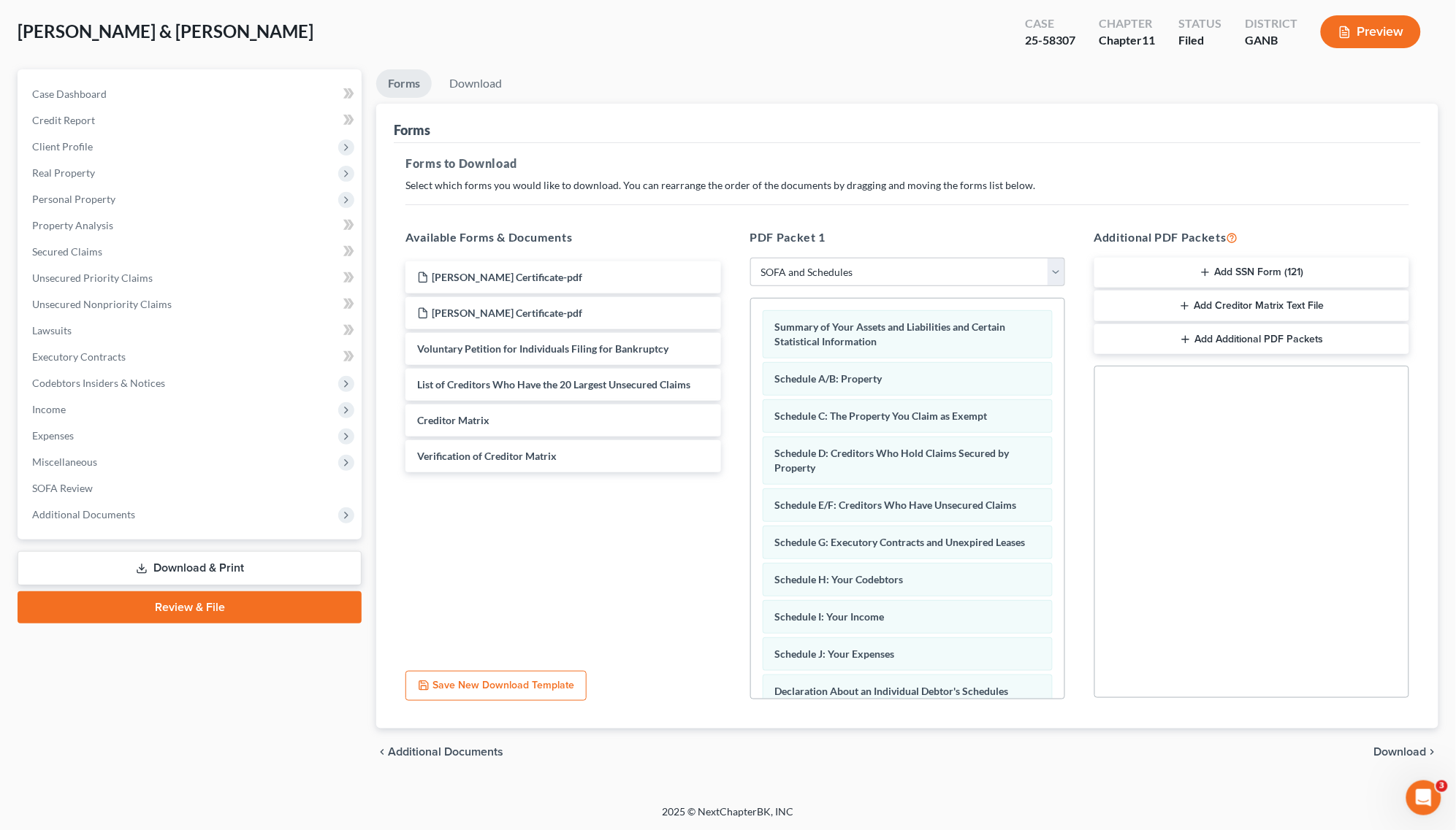
click at [1417, 756] on span "Download" at bounding box center [1400, 752] width 52 height 12
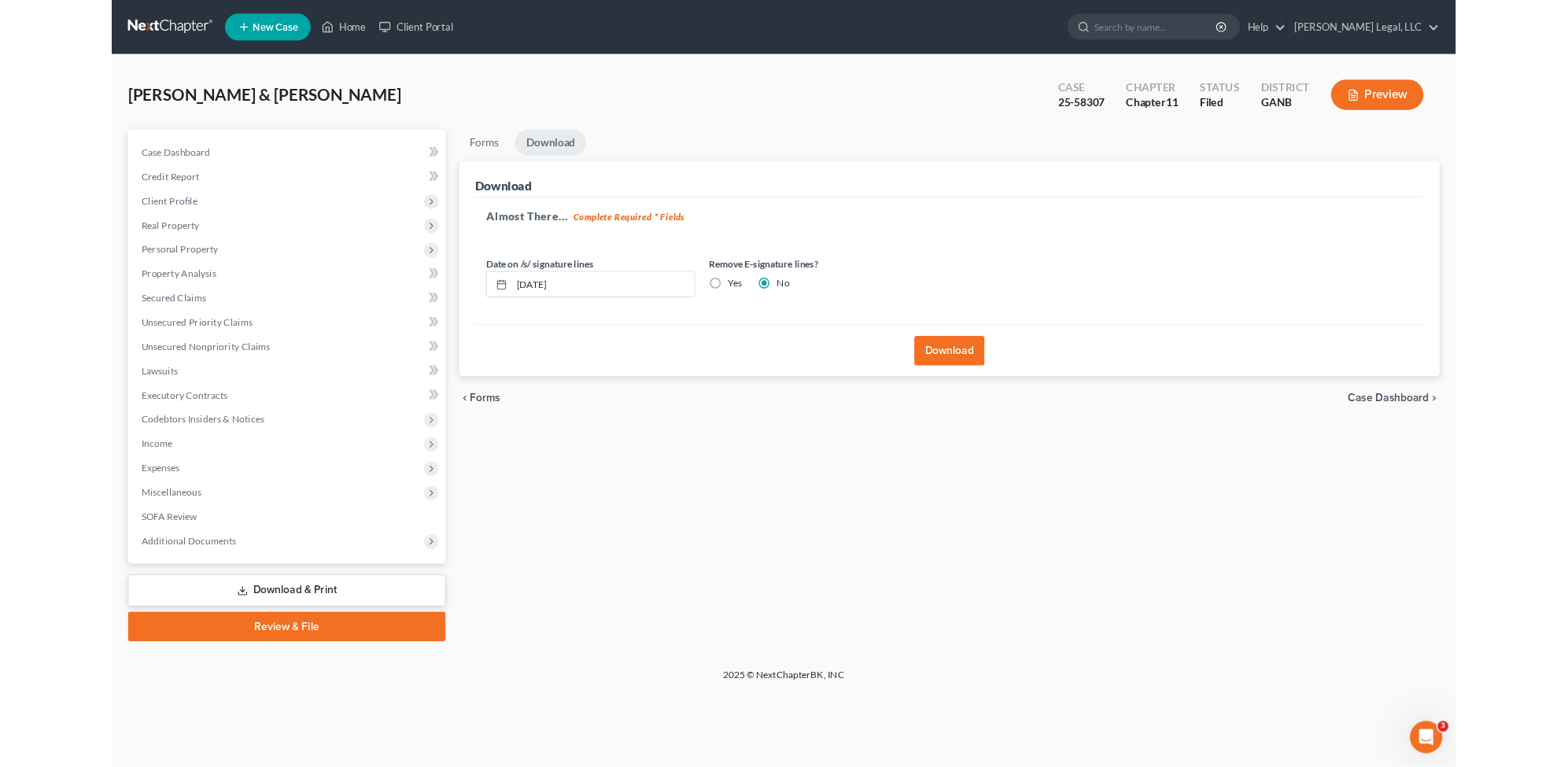
scroll to position [0, 0]
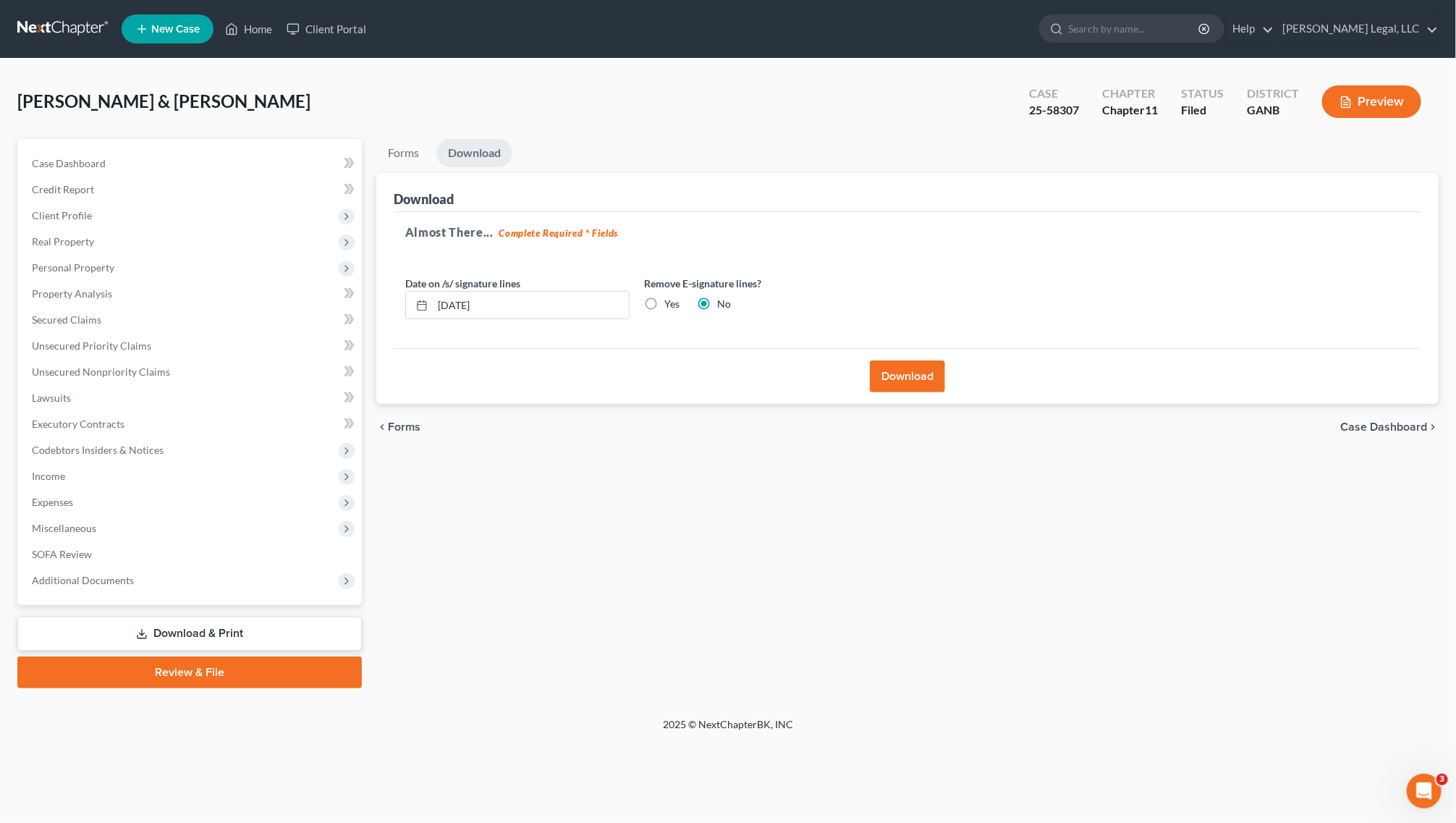
click at [665, 299] on label "Yes" at bounding box center [672, 304] width 15 height 14
click at [670, 299] on input "Yes" at bounding box center [675, 302] width 10 height 10
radio input "true"
radio input "false"
click at [908, 379] on button "Download" at bounding box center [907, 376] width 75 height 32
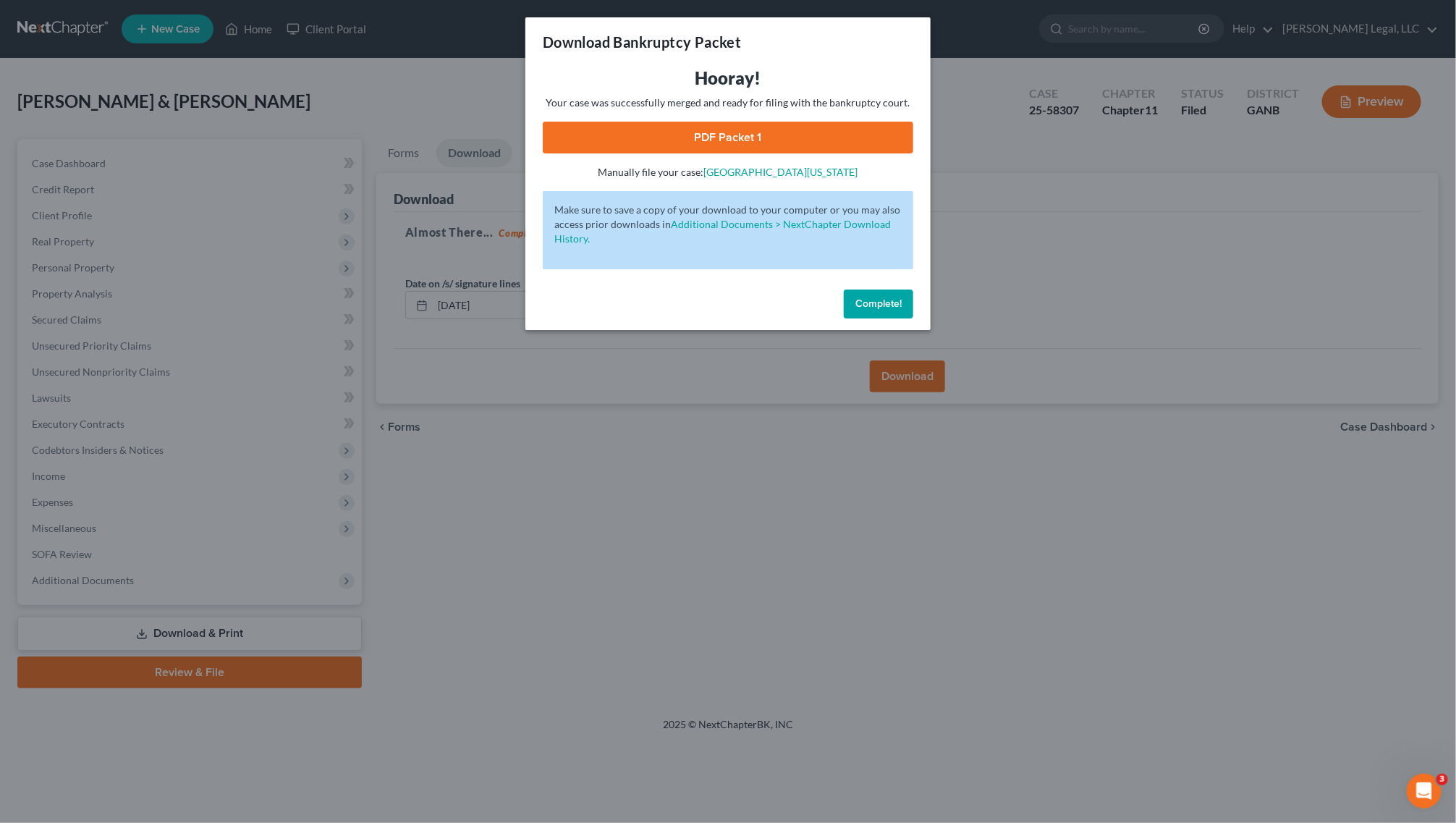
click at [748, 122] on link "PDF Packet 1" at bounding box center [728, 137] width 370 height 32
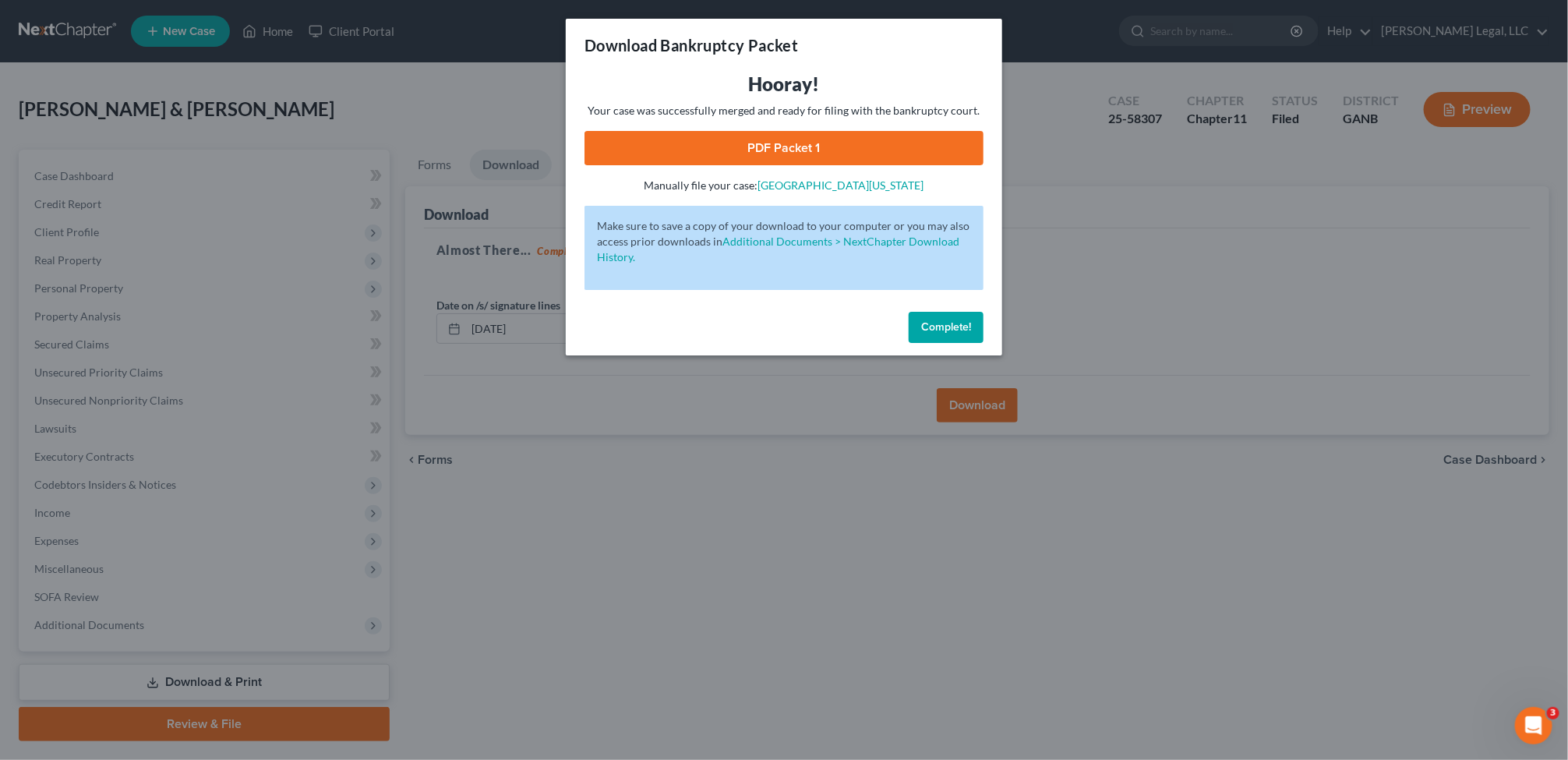
click at [943, 327] on span "Complete!" at bounding box center [946, 327] width 50 height 14
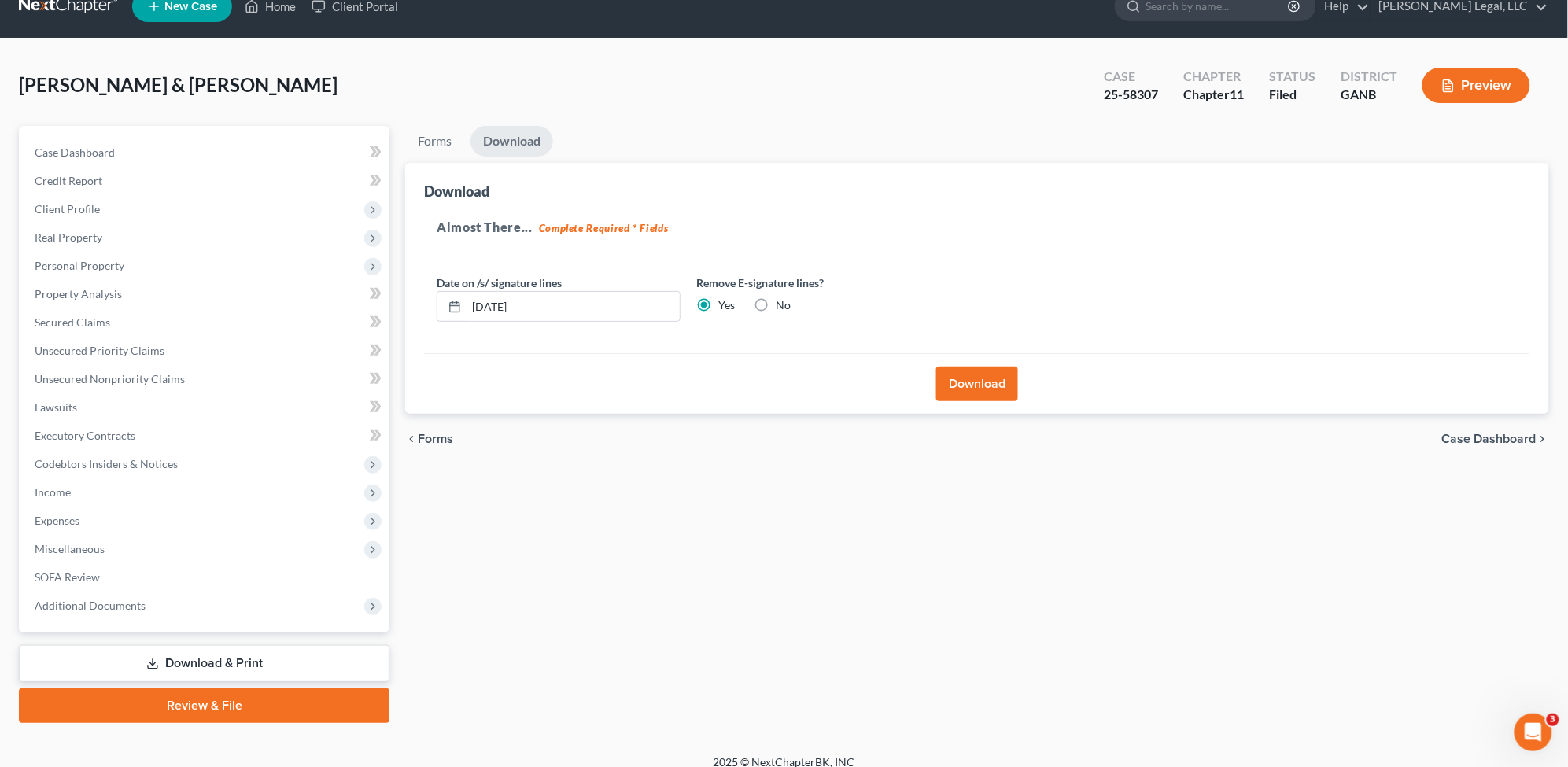
scroll to position [40, 0]
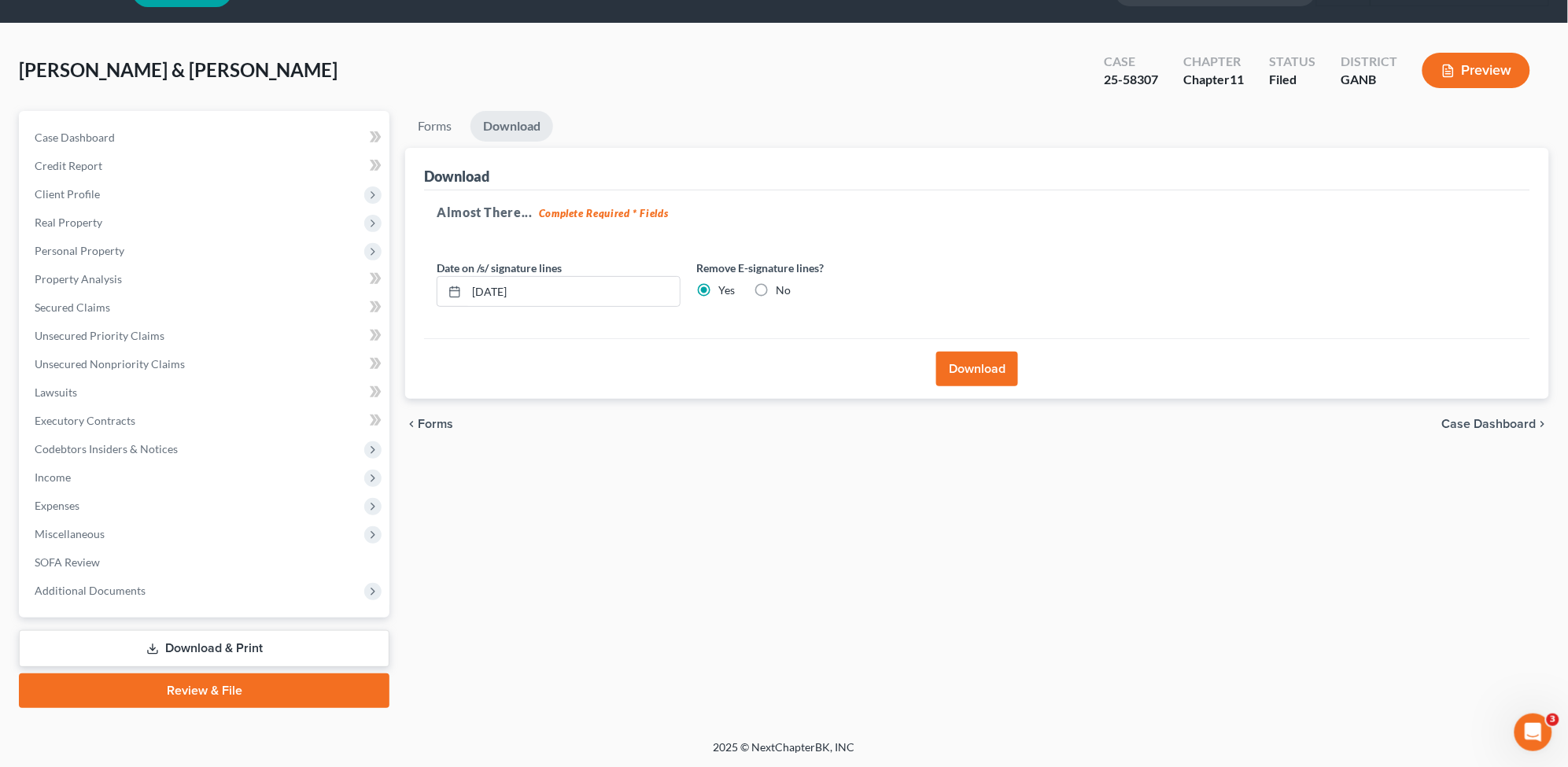
click at [952, 371] on button "Download" at bounding box center [976, 369] width 82 height 35
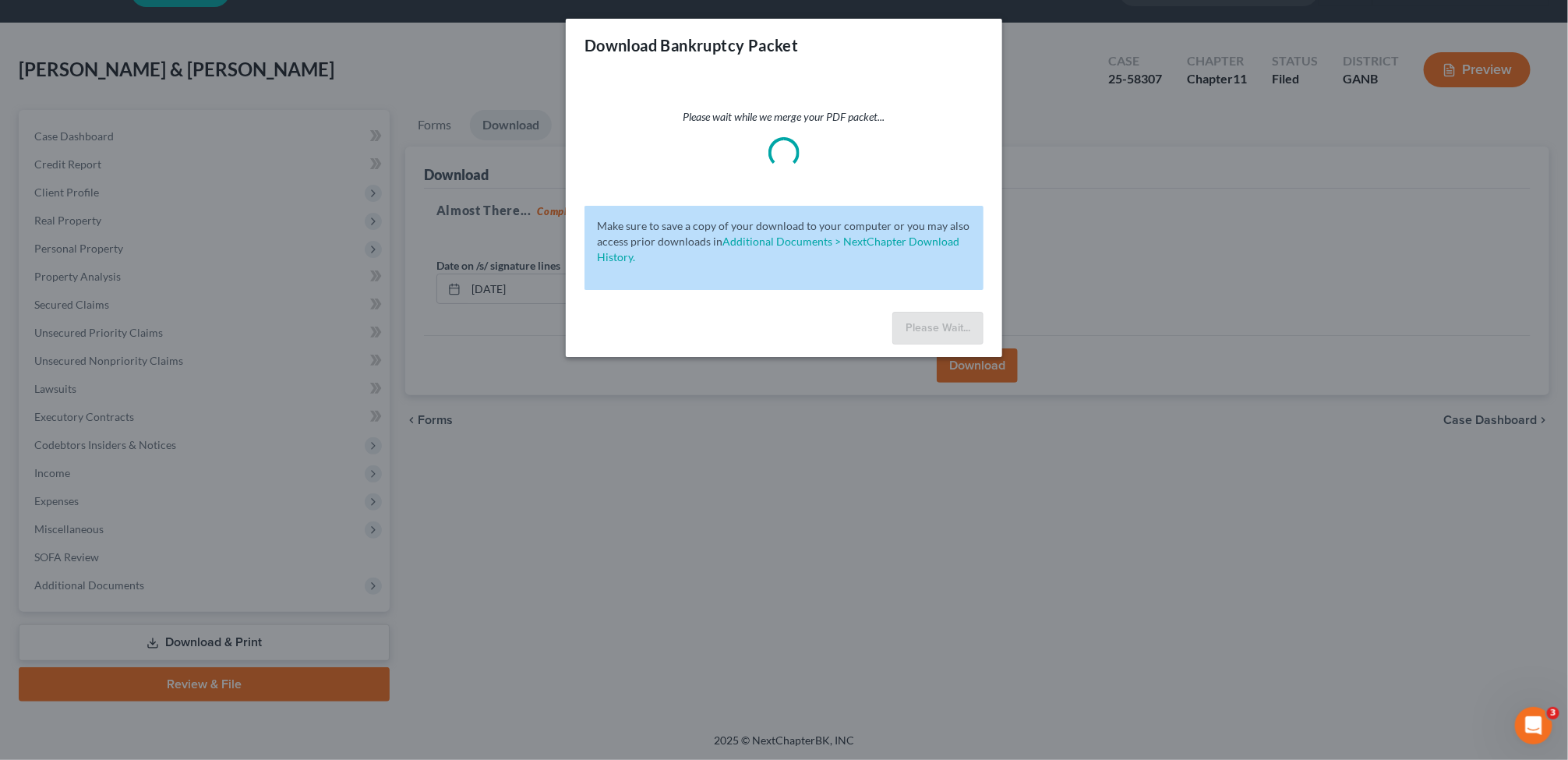
click at [750, 353] on div "Please Wait..." at bounding box center [784, 331] width 437 height 51
click at [1044, 118] on div "Download Bankruptcy Packet Please wait while we merge your PDF packet... Make s…" at bounding box center [784, 380] width 1568 height 760
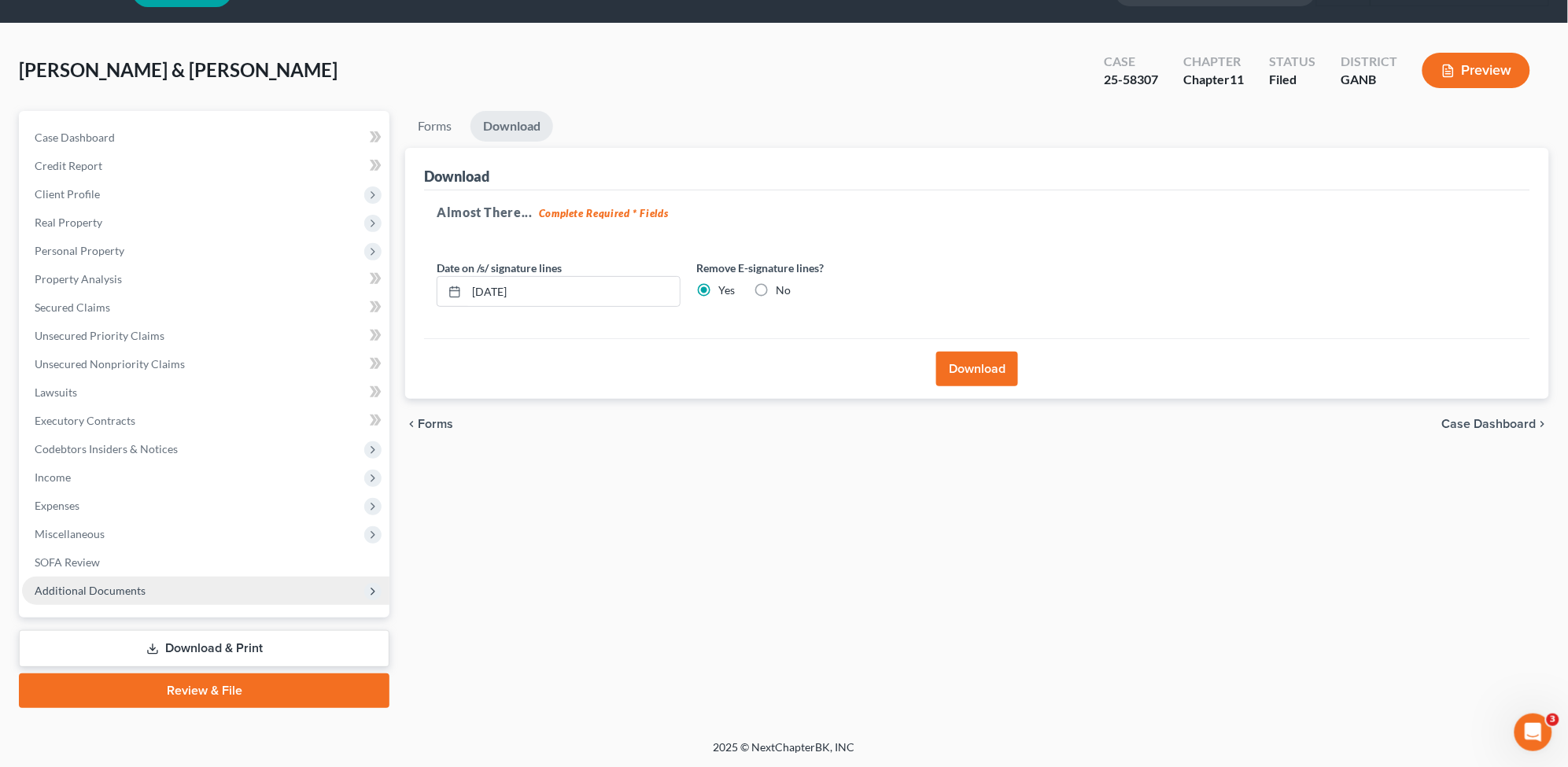
click at [189, 583] on span "Additional Documents" at bounding box center [205, 590] width 367 height 28
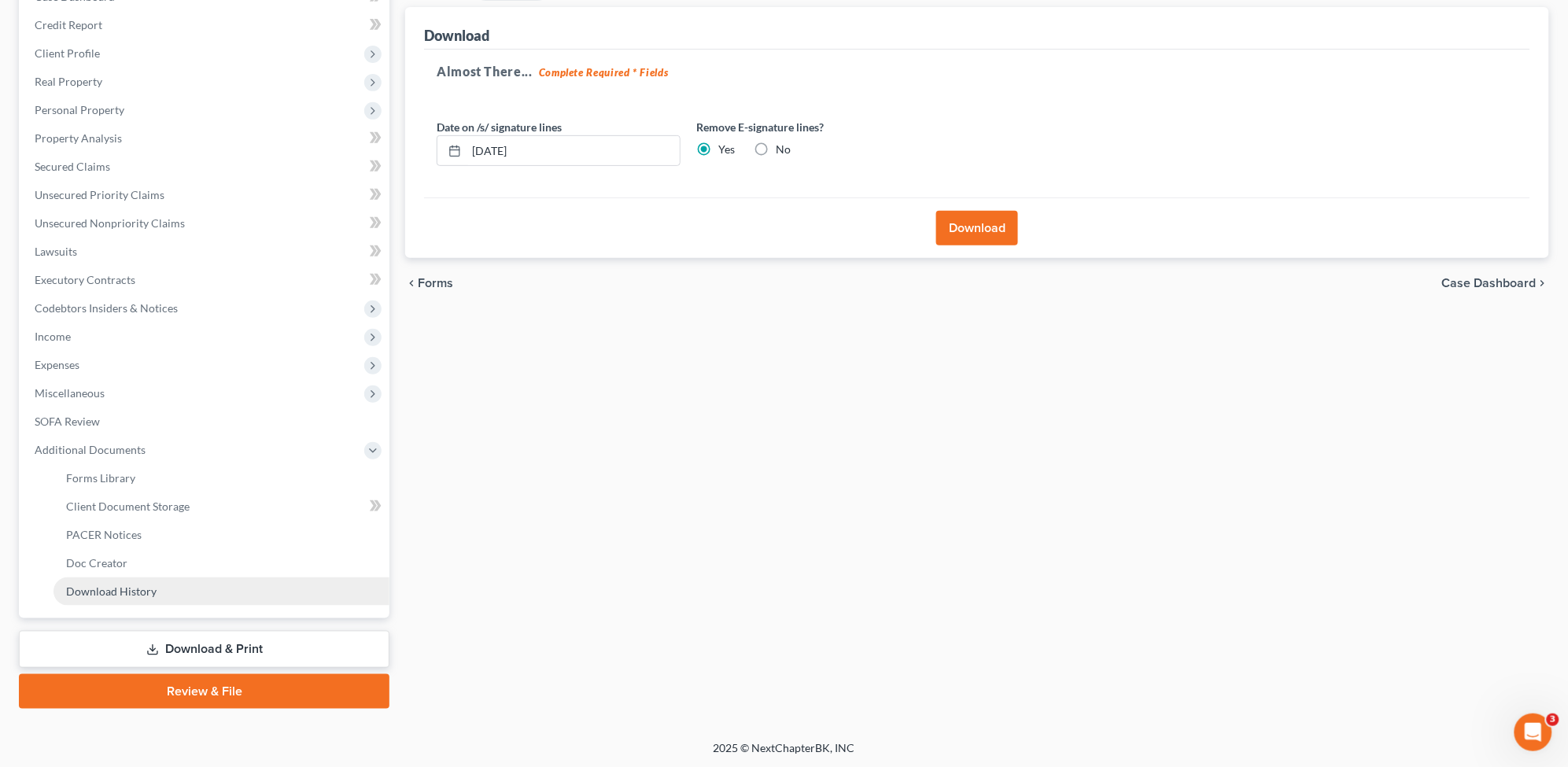
click at [183, 584] on link "Download History" at bounding box center [221, 591] width 336 height 28
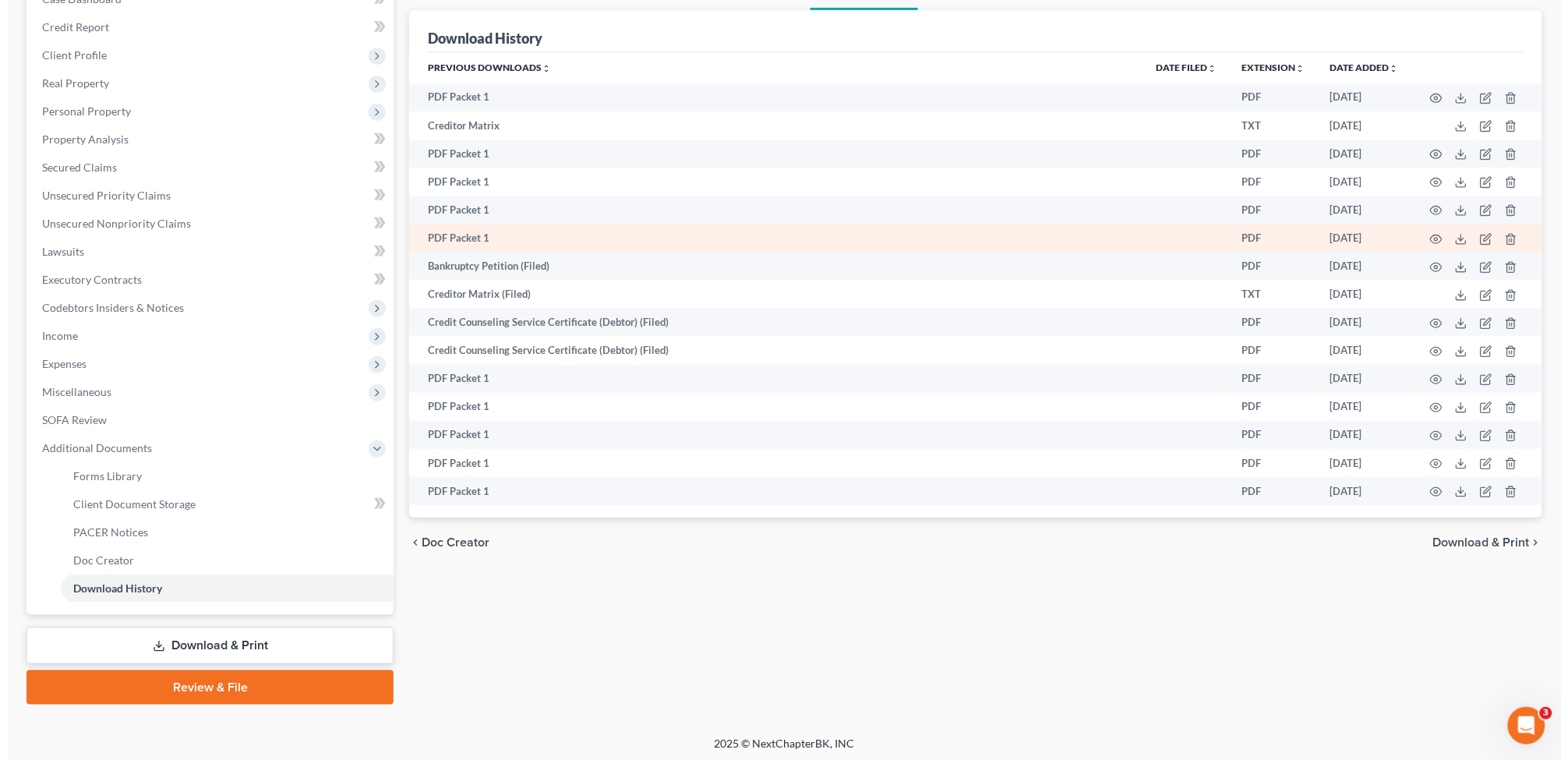
scroll to position [179, 0]
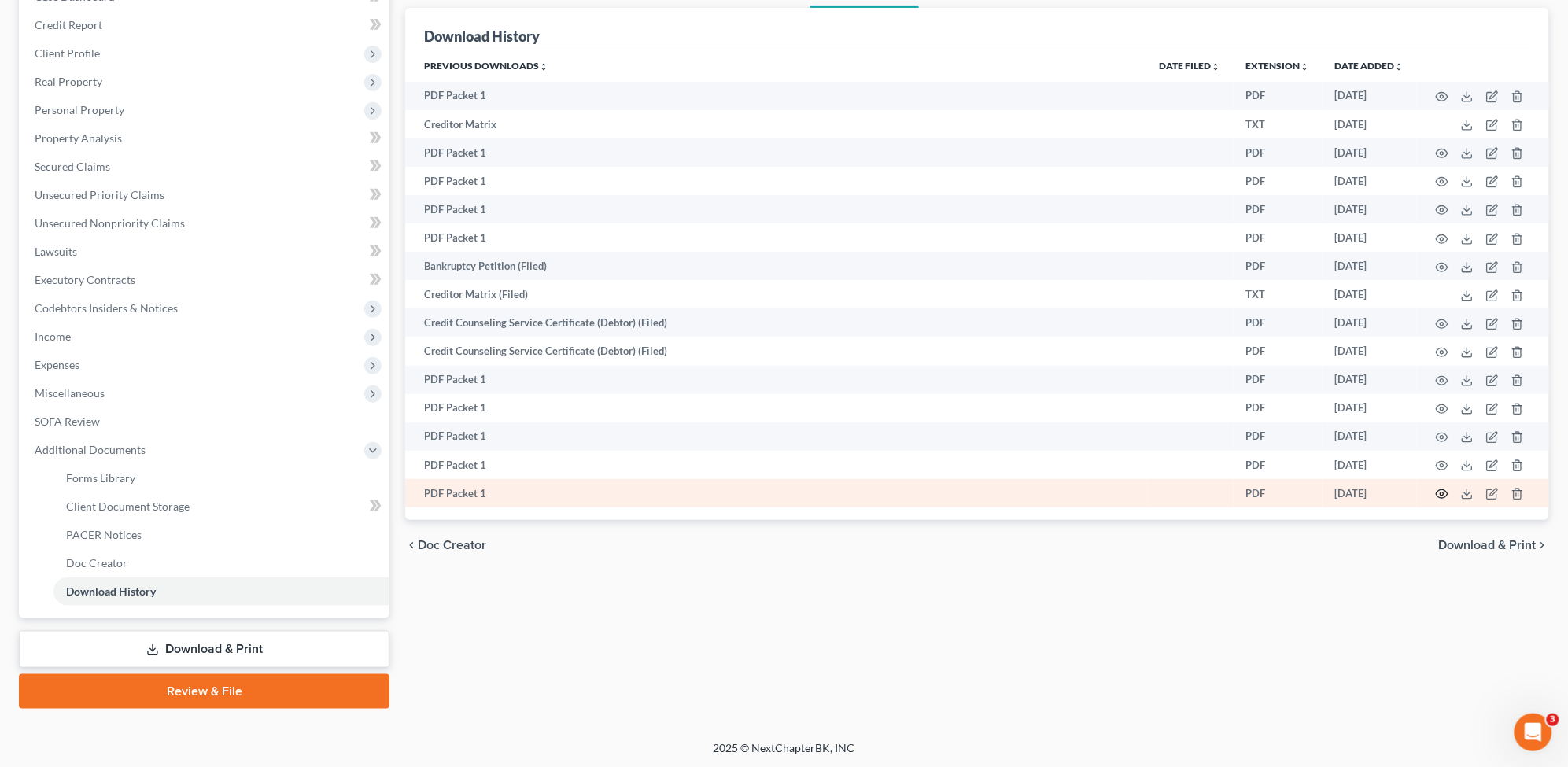
click at [1436, 489] on icon "button" at bounding box center [1442, 494] width 13 height 13
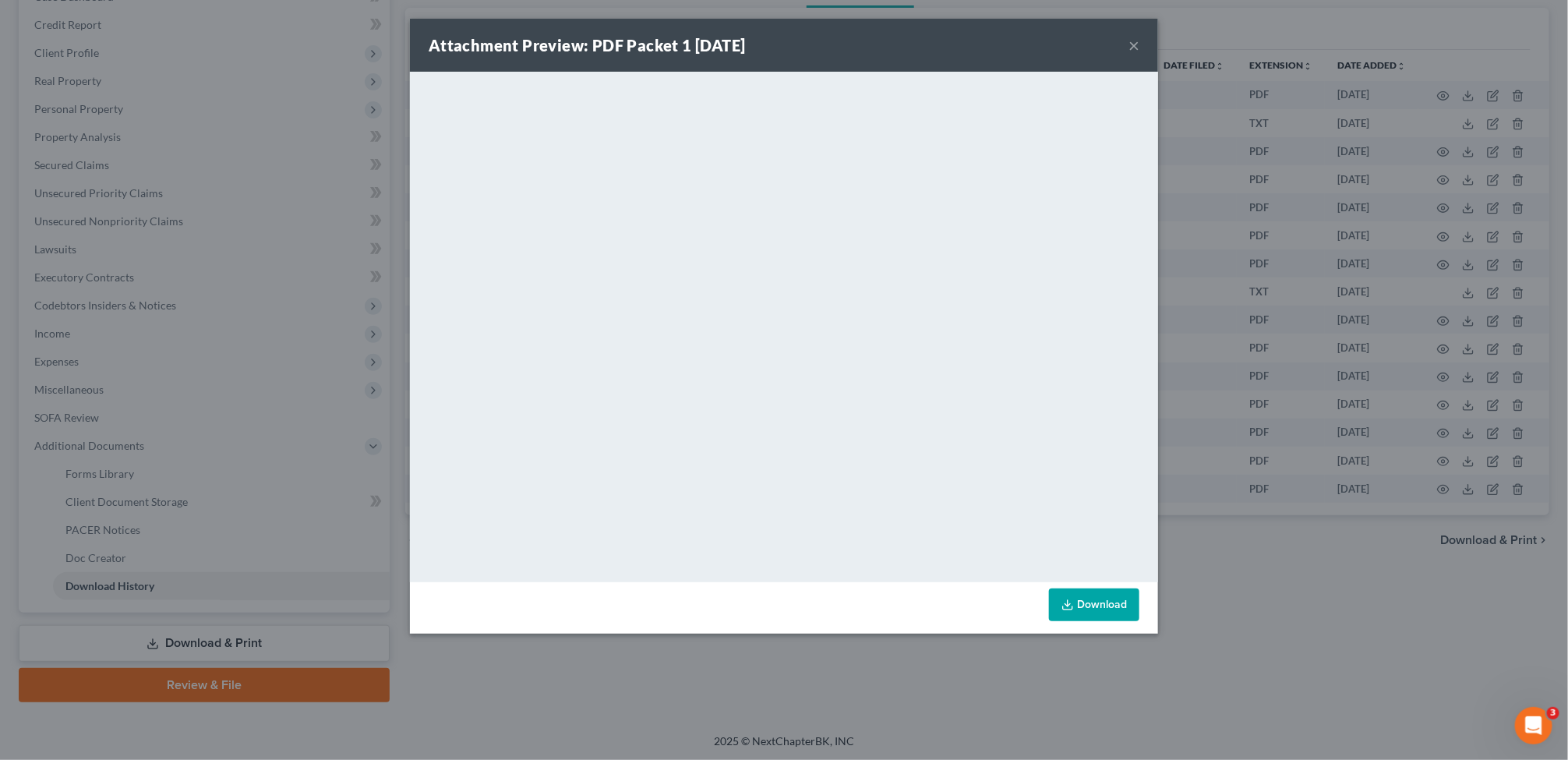
click at [1067, 609] on icon at bounding box center [1067, 608] width 10 height 3
click at [1082, 609] on link "Download" at bounding box center [1094, 605] width 90 height 33
